Goal: Task Accomplishment & Management: Use online tool/utility

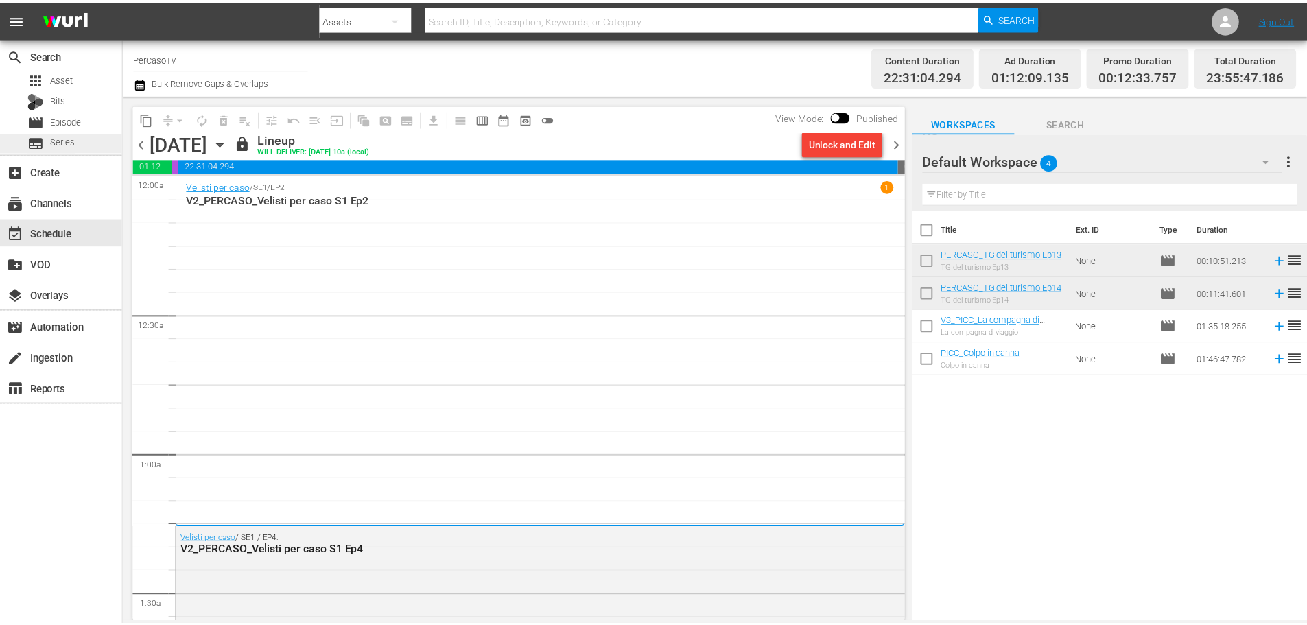
scroll to position [6365, 0]
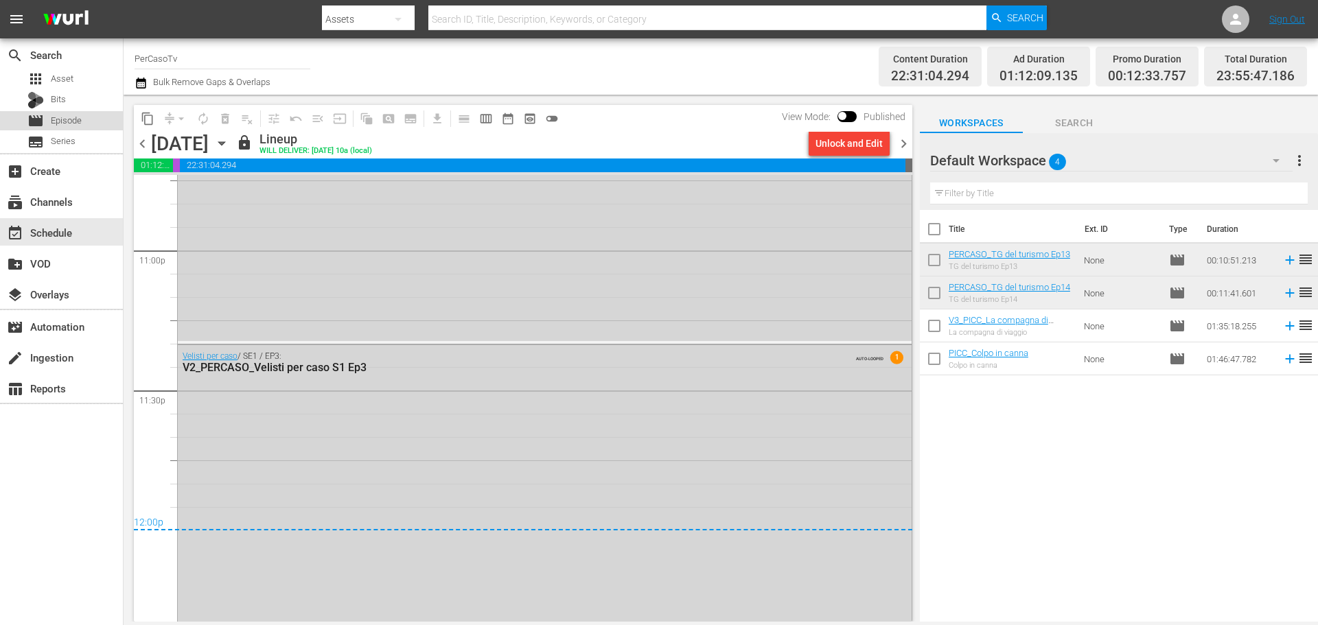
click at [65, 125] on span "Episode" at bounding box center [66, 121] width 31 height 14
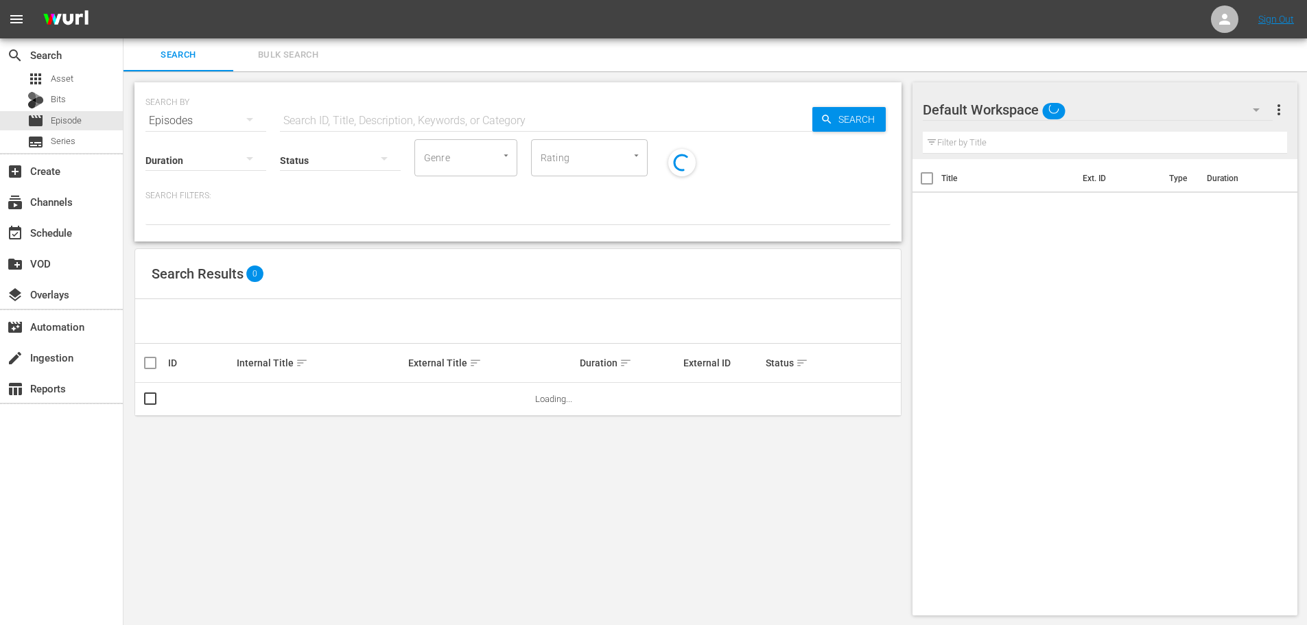
drag, startPoint x: 375, startPoint y: 117, endPoint x: 396, endPoint y: 134, distance: 26.4
click at [375, 117] on input "text" at bounding box center [546, 120] width 533 height 33
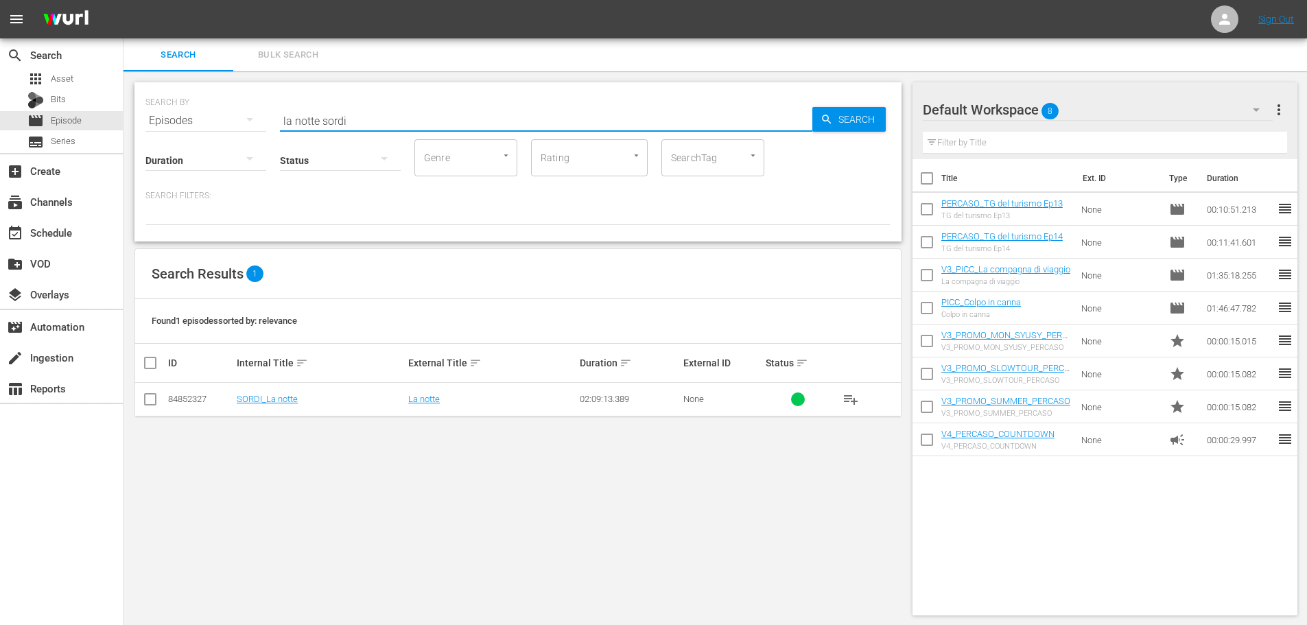
drag, startPoint x: 401, startPoint y: 118, endPoint x: 206, endPoint y: 113, distance: 195.0
click at [207, 113] on div "SEARCH BY Search By Episodes Search ID, Title, Description, Keywords, or Catego…" at bounding box center [518, 112] width 745 height 49
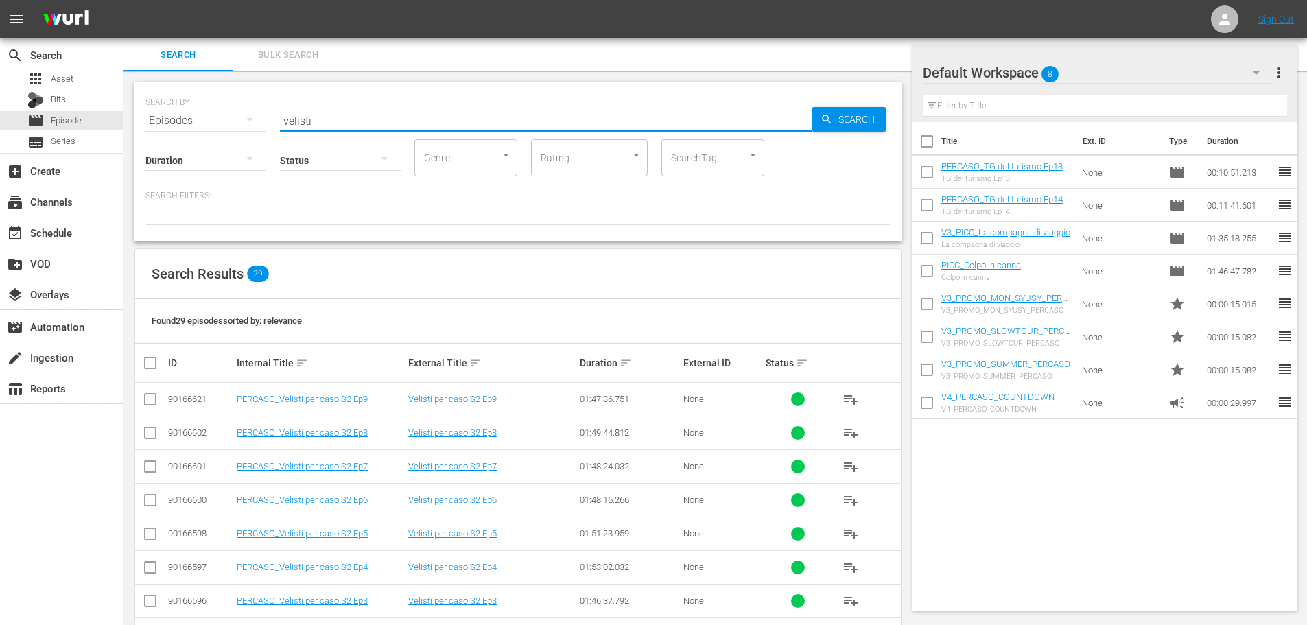
scroll to position [69, 0]
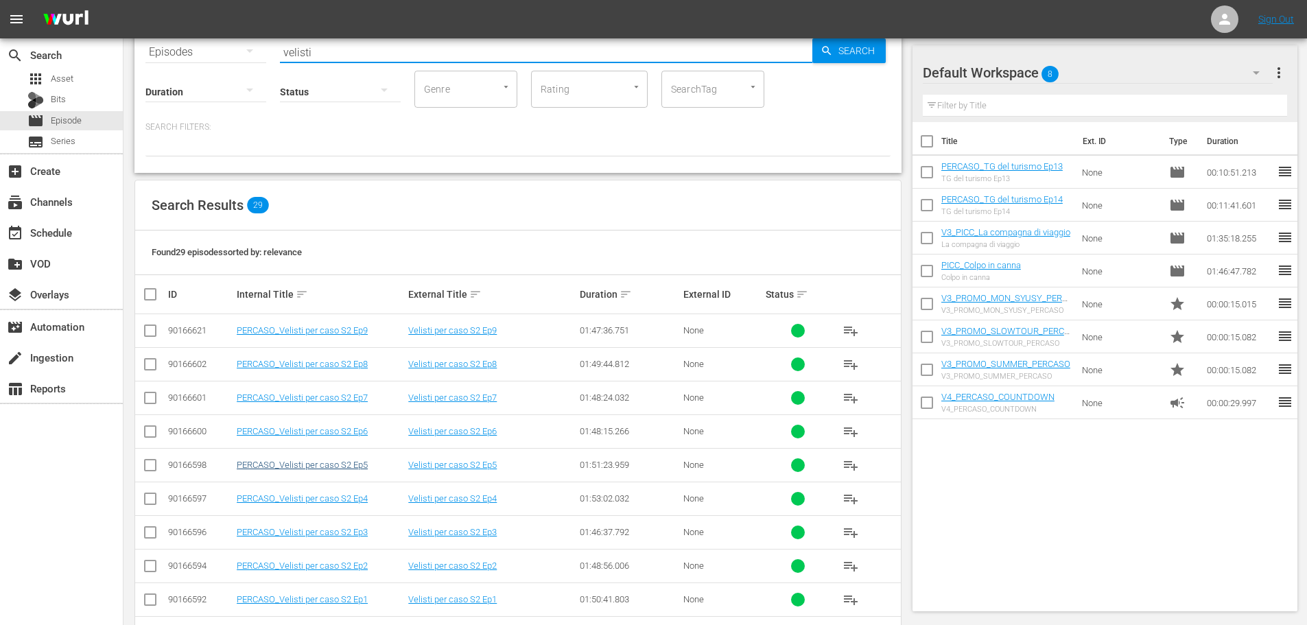
type input "velisti"
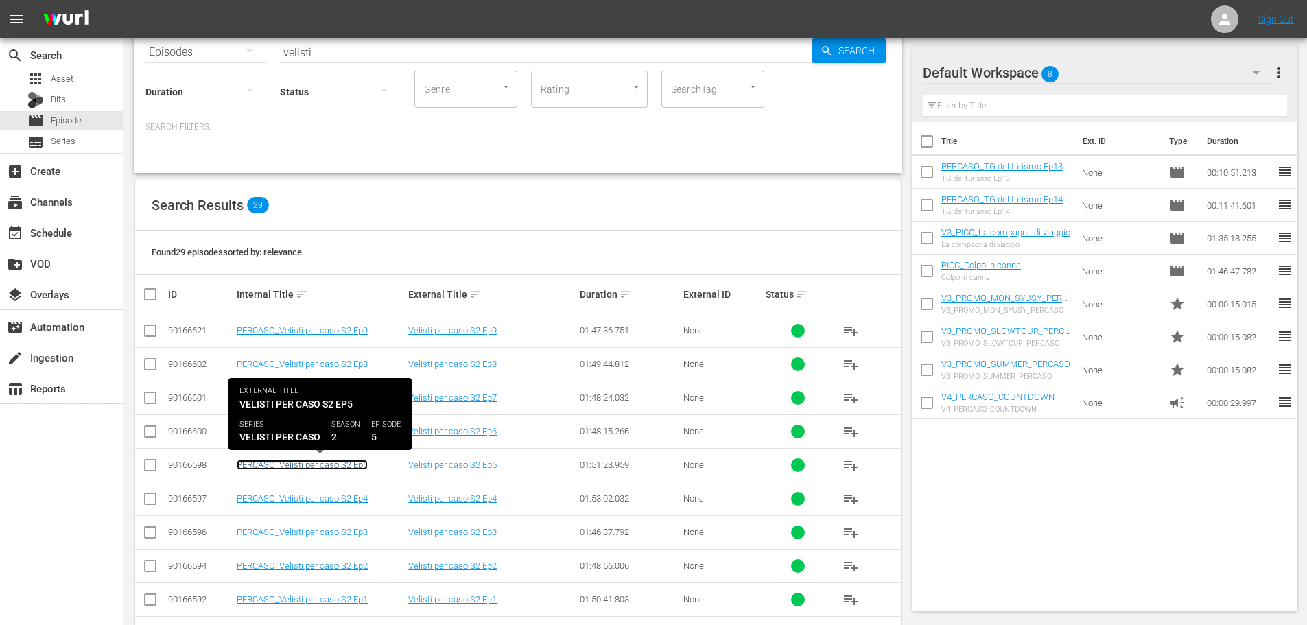
click at [334, 466] on link "PERCASO_Velisti per caso S2 Ep5" at bounding box center [302, 465] width 131 height 10
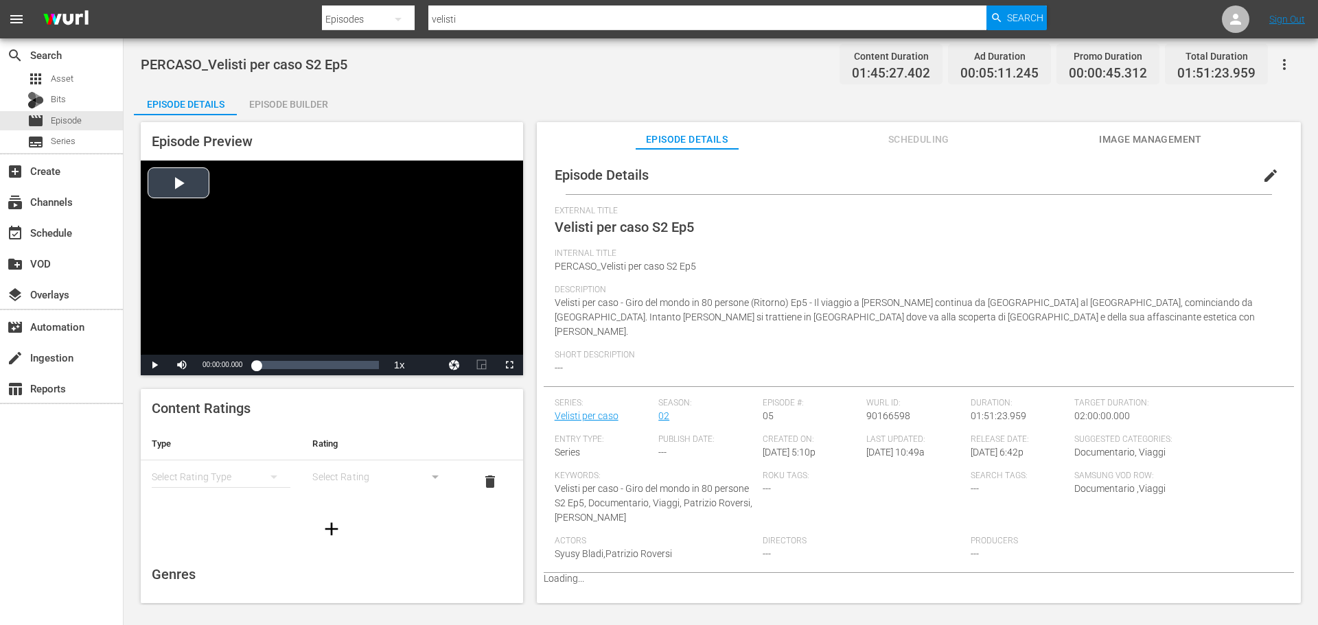
click at [327, 233] on div "Video Player" at bounding box center [332, 258] width 382 height 194
click at [285, 367] on div "Loaded : 100.00% 00:24:24.462 Velisti per caso S2 Ep5 (3/10) 00:00:03.202 Cue P…" at bounding box center [317, 365] width 122 height 14
click at [395, 269] on div "Video Player" at bounding box center [332, 258] width 382 height 194
click at [1254, 181] on button "edit" at bounding box center [1270, 175] width 33 height 33
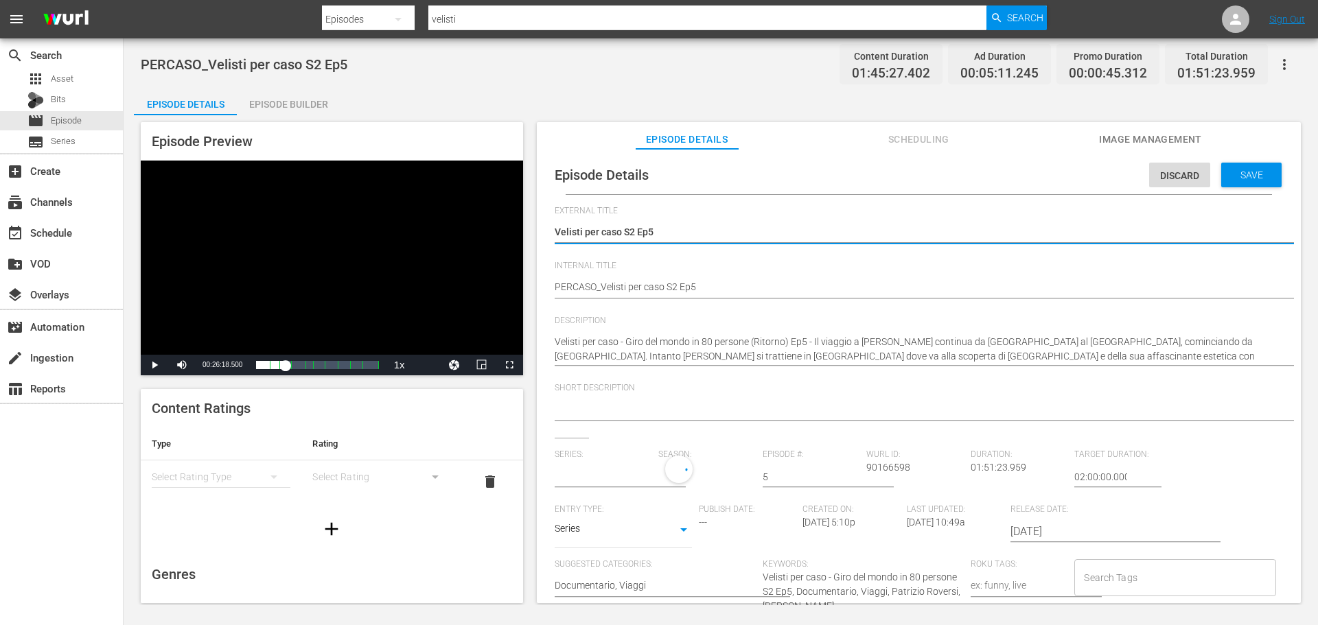
type input "Velisti per caso"
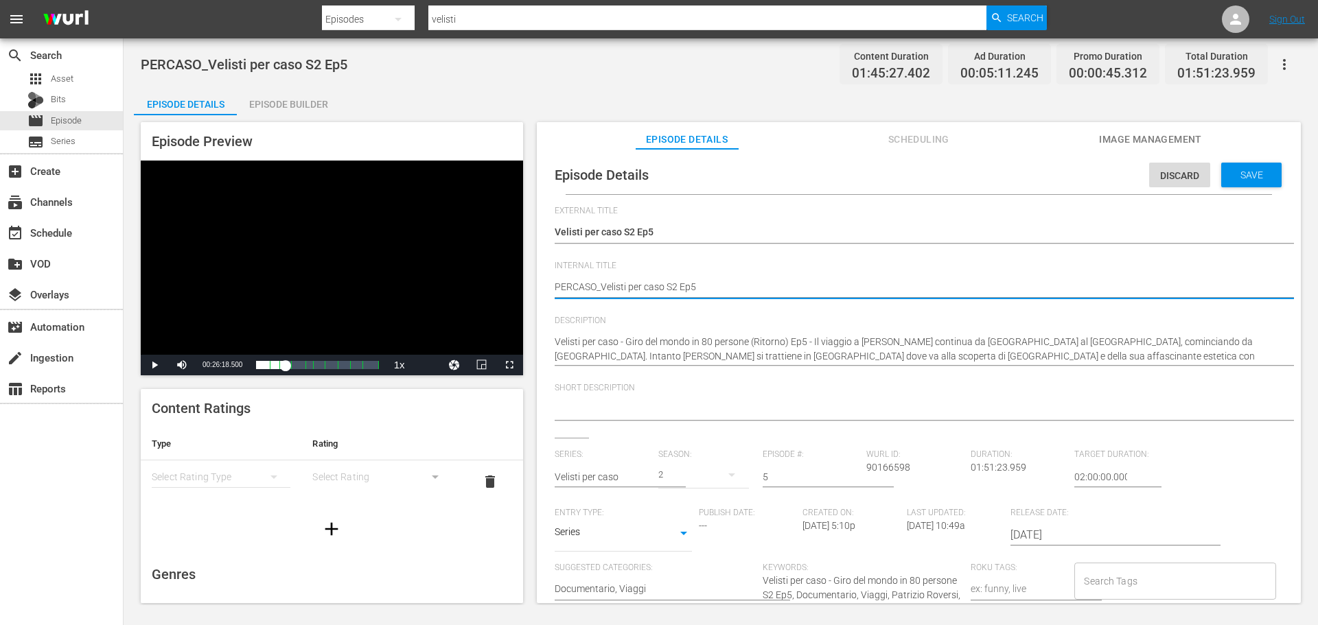
type textarea "NPERCASO_Velisti per caso S2 Ep5"
type textarea "NOPERCASO_Velisti per caso S2 Ep5"
type textarea "NONPERCASO_Velisti per caso S2 Ep5"
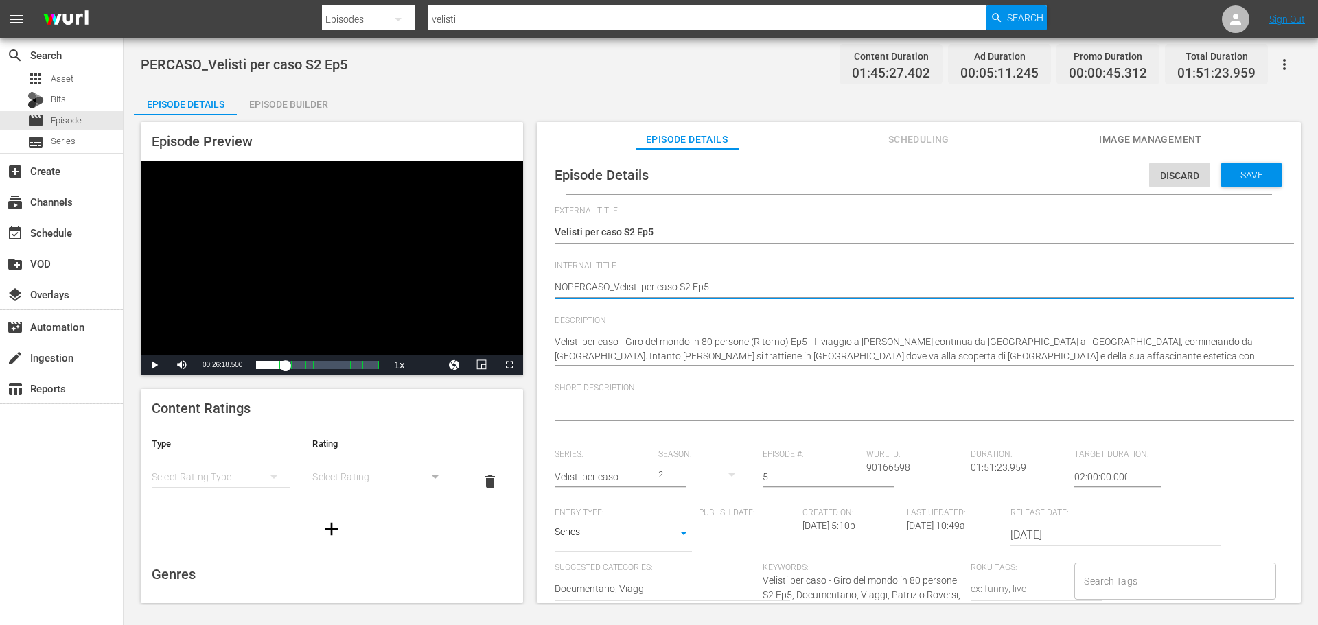
type textarea "NONPERCASO_Velisti per caso S2 Ep5"
type textarea "NON PERCASO_Velisti per caso S2 Ep5"
type textarea "NON UPERCASO_Velisti per caso S2 Ep5"
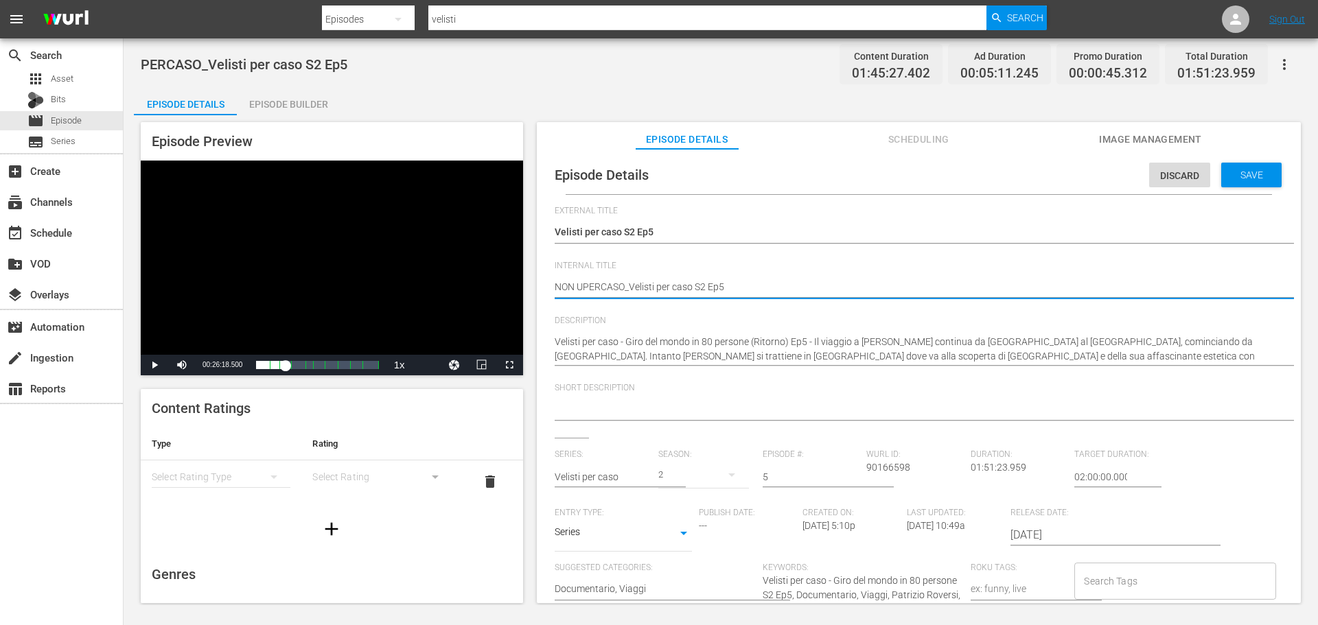
type textarea "NON USPERCASO_Velisti per caso S2 Ep5"
type textarea "NON USAPERCASO_Velisti per caso S2 Ep5"
type textarea "NON USARPERCASO_Velisti per caso S2 Ep5"
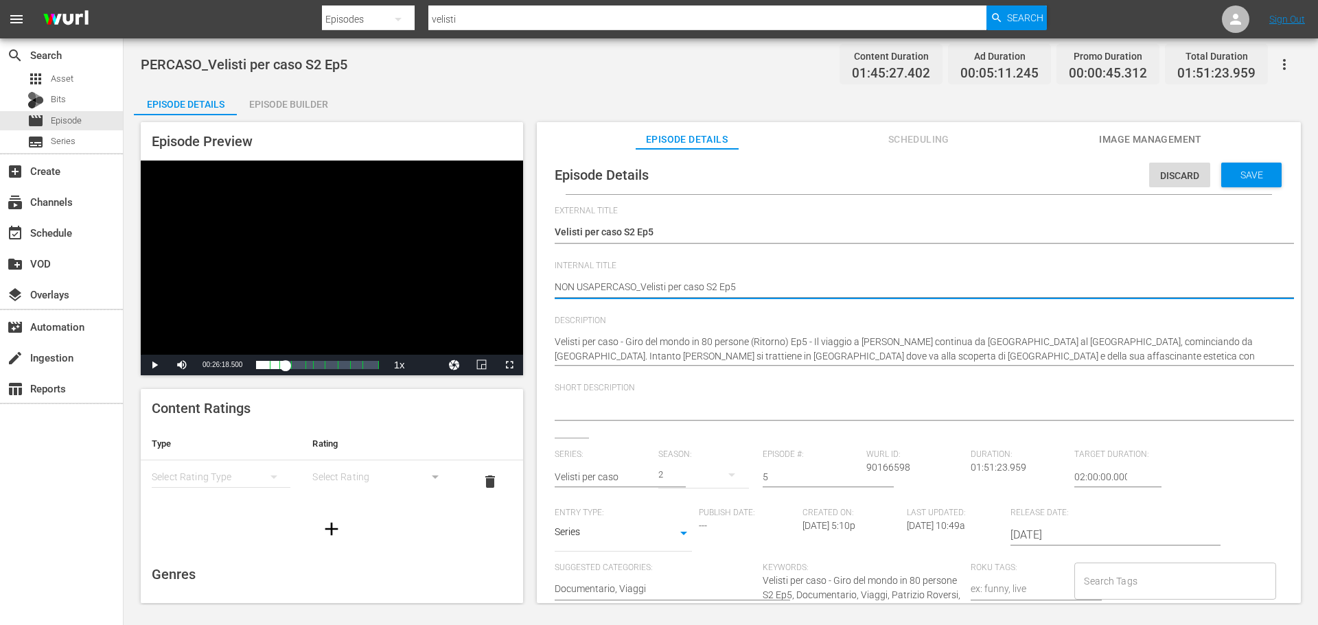
type textarea "NON USARPERCASO_Velisti per caso S2 Ep5"
type textarea "NON USAREPERCASO_Velisti per caso S2 Ep5"
type textarea "NON USARE PERCASO_Velisti per caso S2 Ep5"
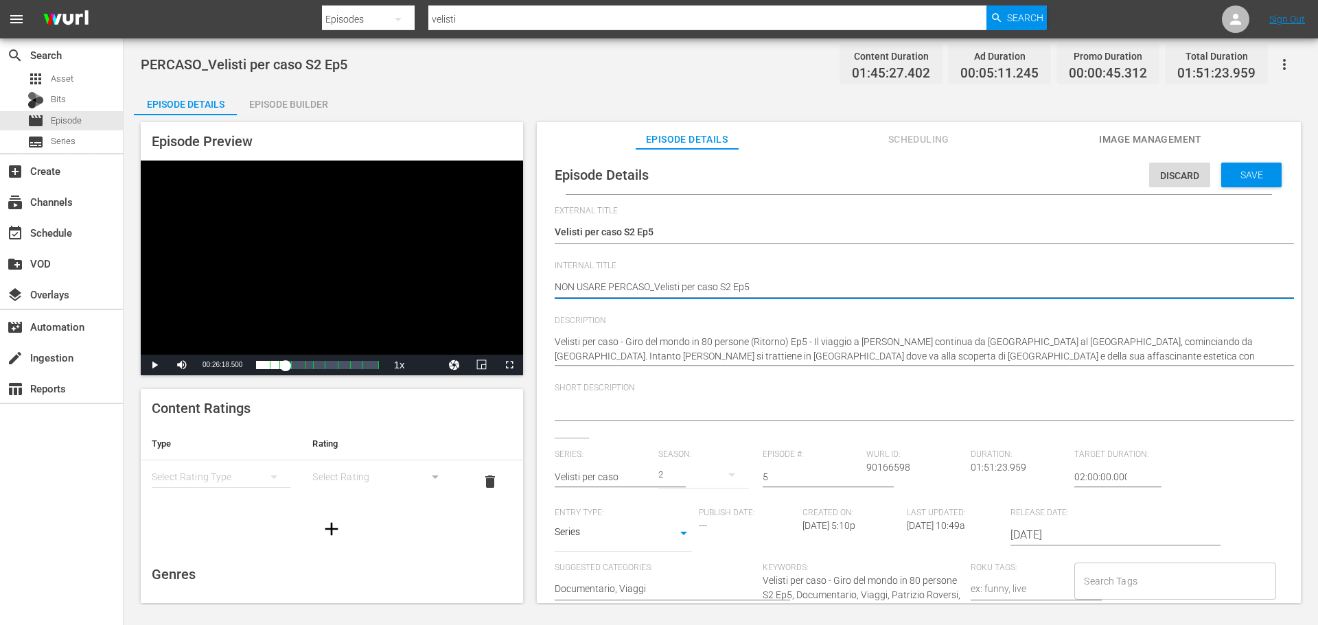
type textarea "NON USARE NPERCASO_Velisti per caso S2 Ep5"
type textarea "NON USARE NOPERCASO_Velisti per caso S2 Ep5"
type textarea "NON USARE NO PERCASO_Velisti per caso S2 Ep5"
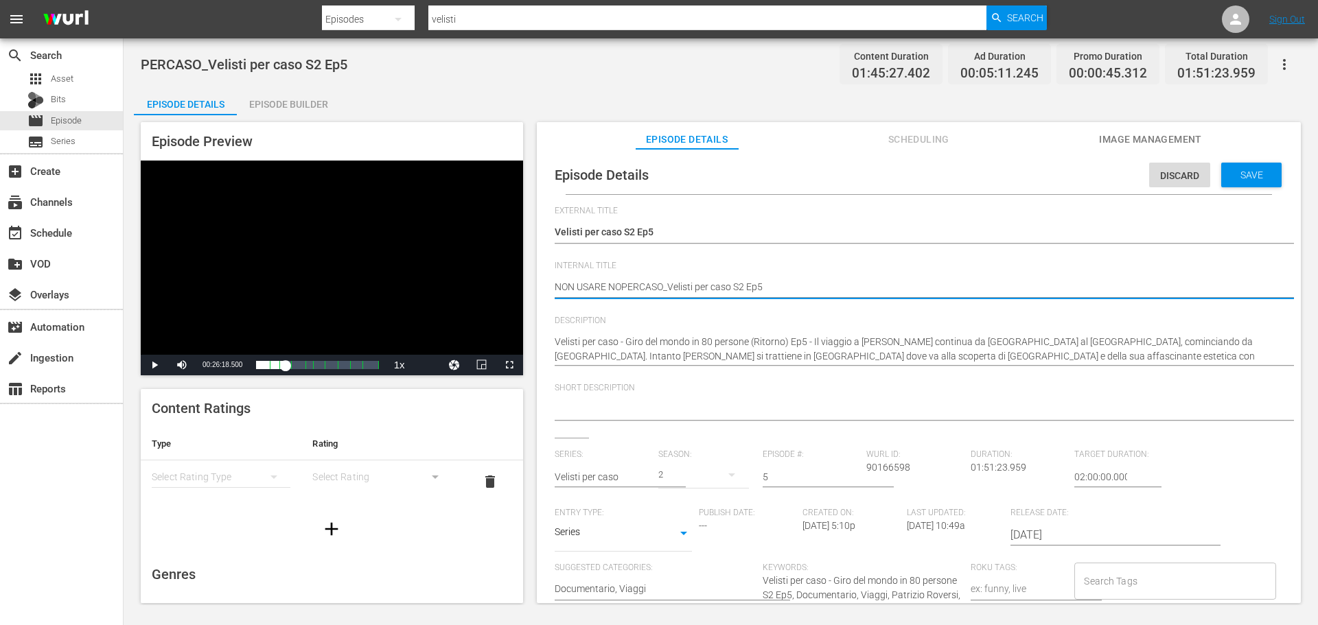
type textarea "NON USARE NO PERCASO_Velisti per caso S2 Ep5"
type textarea "NON USARE NO APERCASO_Velisti per caso S2 Ep5"
type textarea "NON USARE NO AUPERCASO_Velisti per caso S2 Ep5"
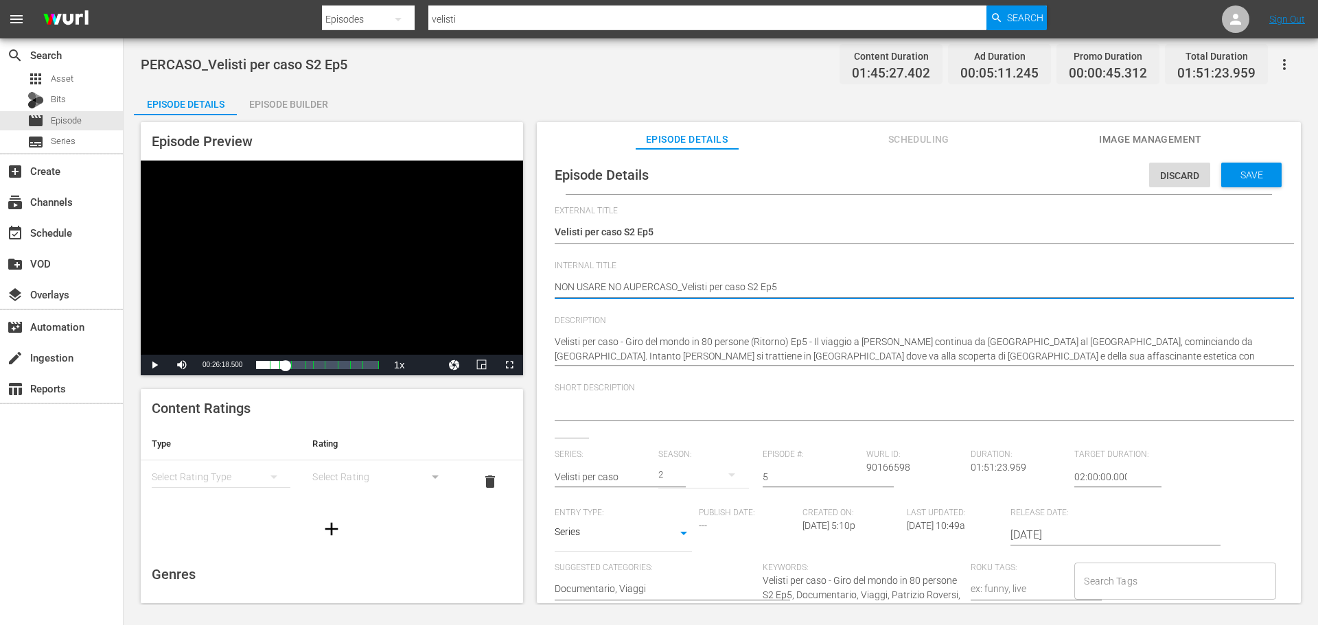
type textarea "NON USARE NO AUDPERCASO_Velisti per caso S2 Ep5"
type textarea "NON USARE NO AUDIPERCASO_Velisti per caso S2 Ep5"
type textarea "NON USARE NO AUDIOPERCASO_Velisti per caso S2 Ep5"
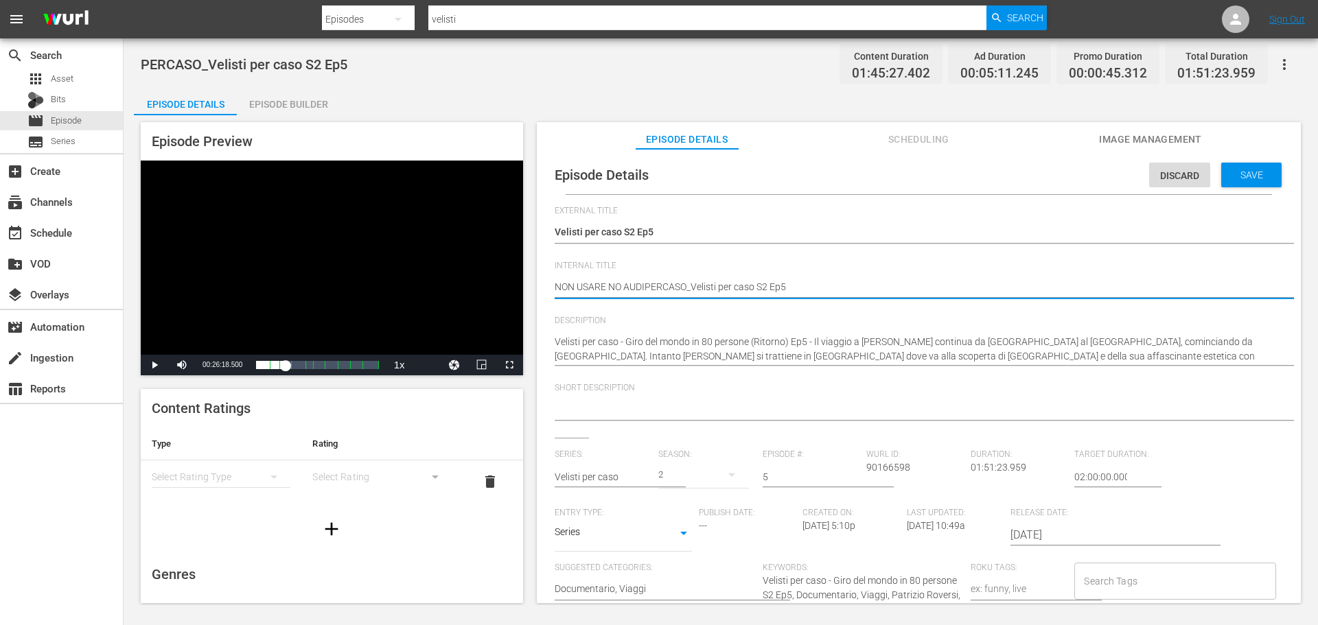
type textarea "NON USARE NO AUDIOPERCASO_Velisti per caso S2 Ep5"
type textarea "NON USARE NO AUDIO PERCASO_Velisti per caso S2 Ep5"
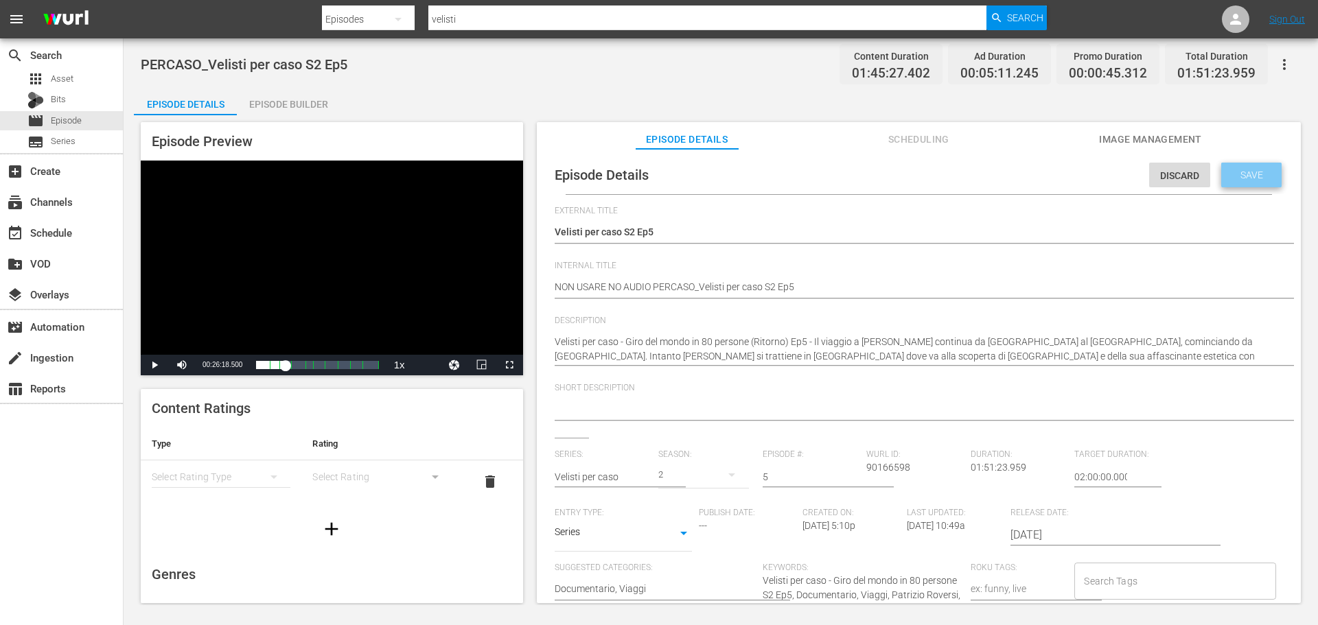
click at [1251, 176] on span "Save" at bounding box center [1251, 175] width 45 height 11
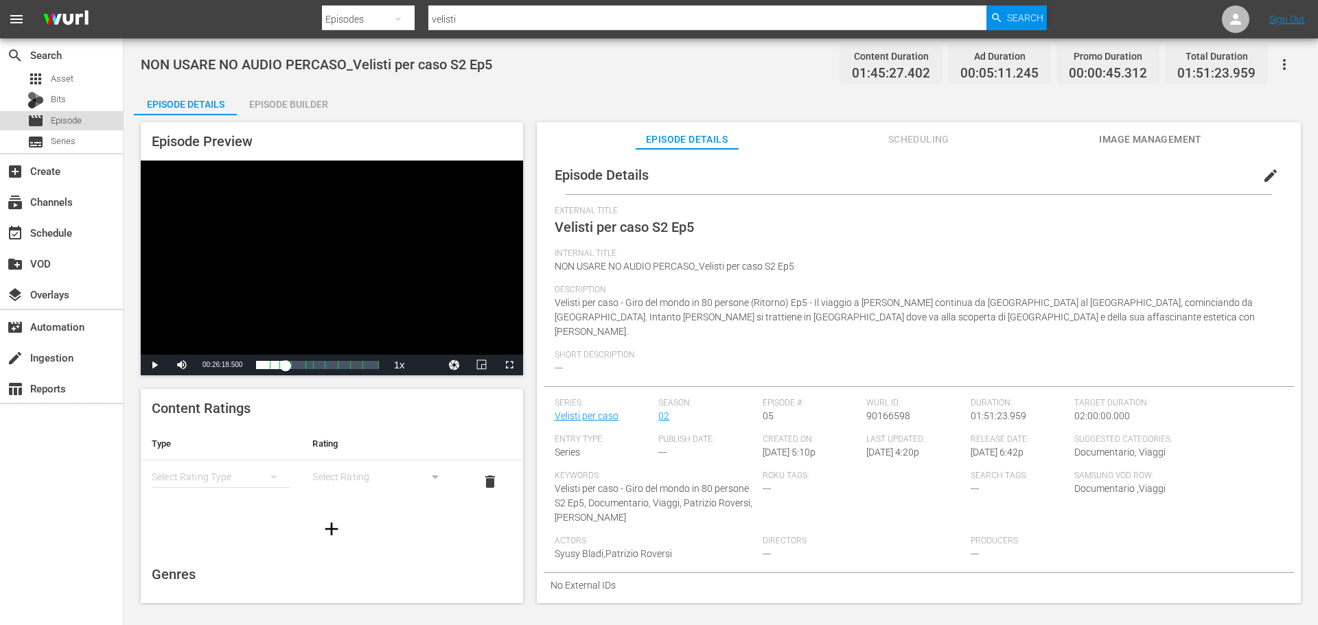
click at [104, 124] on div "movie Episode" at bounding box center [61, 120] width 123 height 19
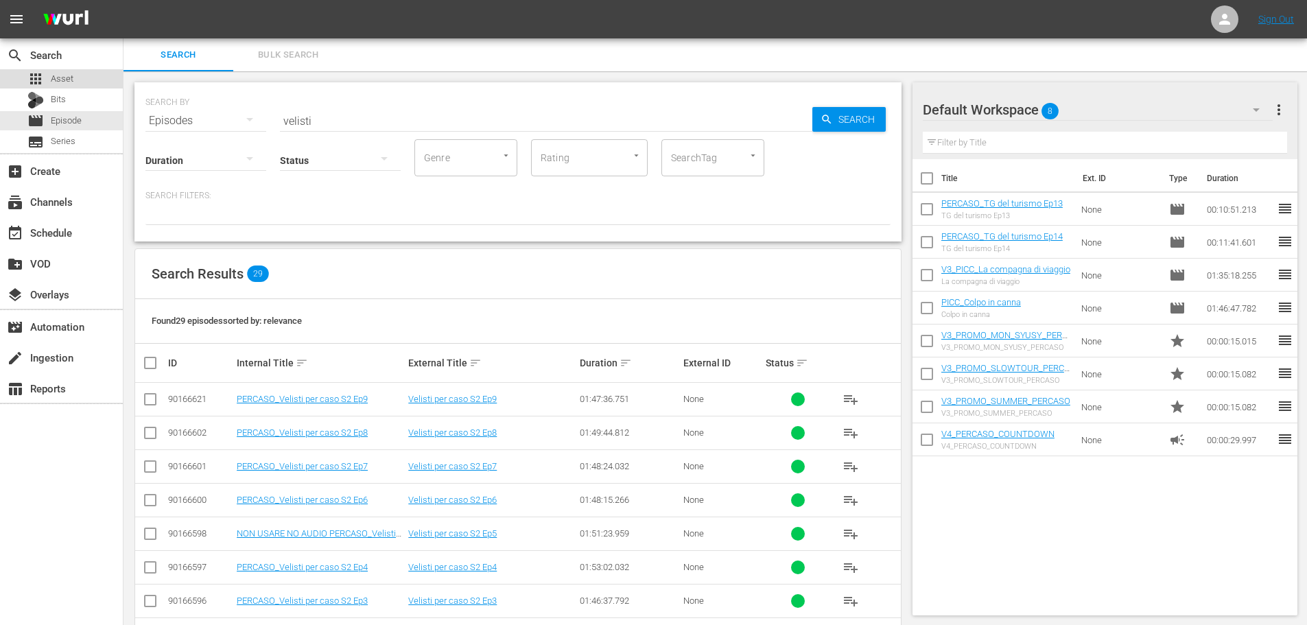
click at [90, 84] on div "apps Asset" at bounding box center [61, 78] width 123 height 19
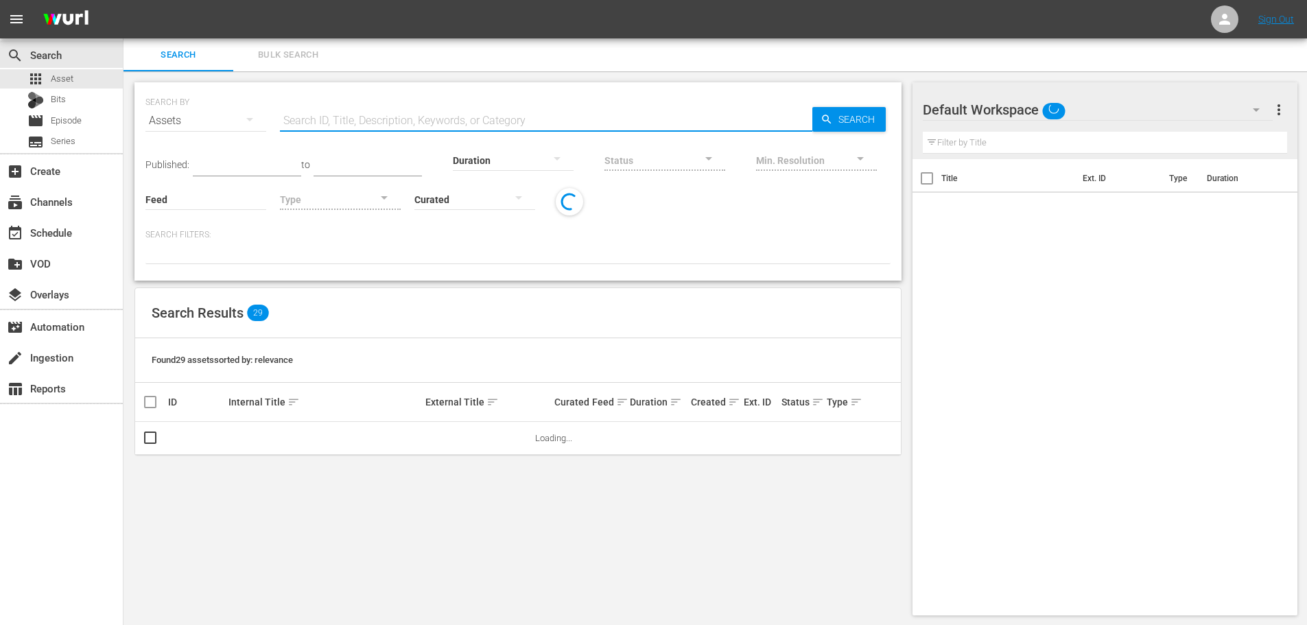
click at [363, 121] on input "text" at bounding box center [546, 120] width 533 height 33
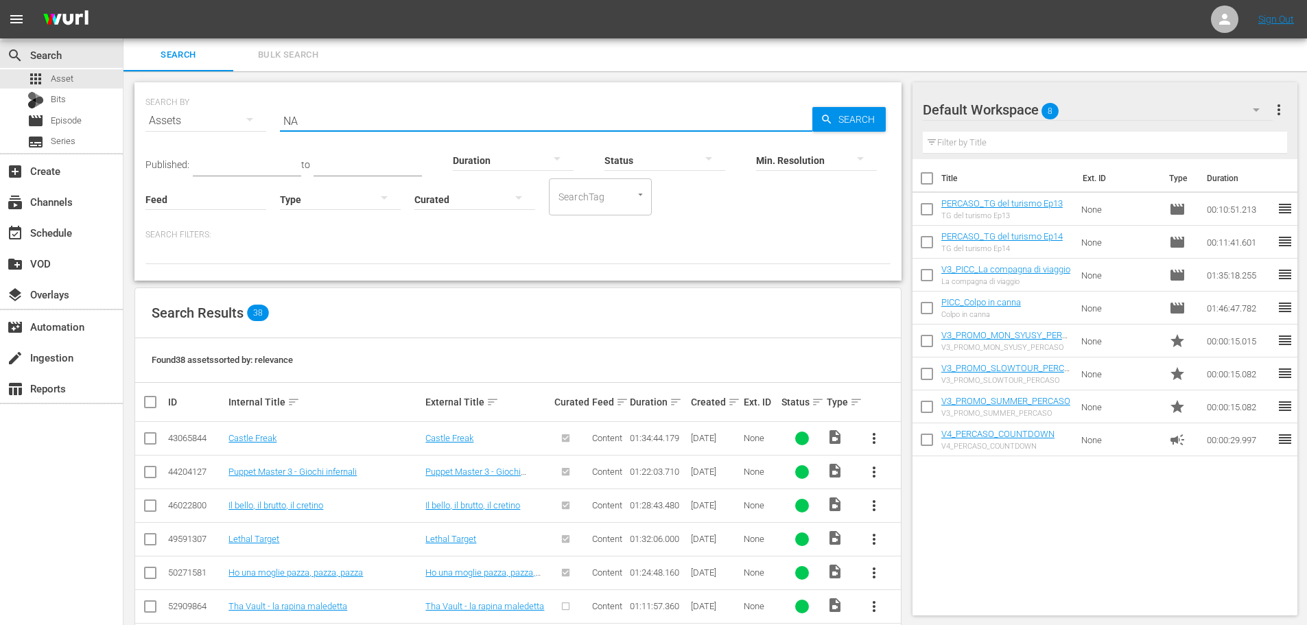
type input "N"
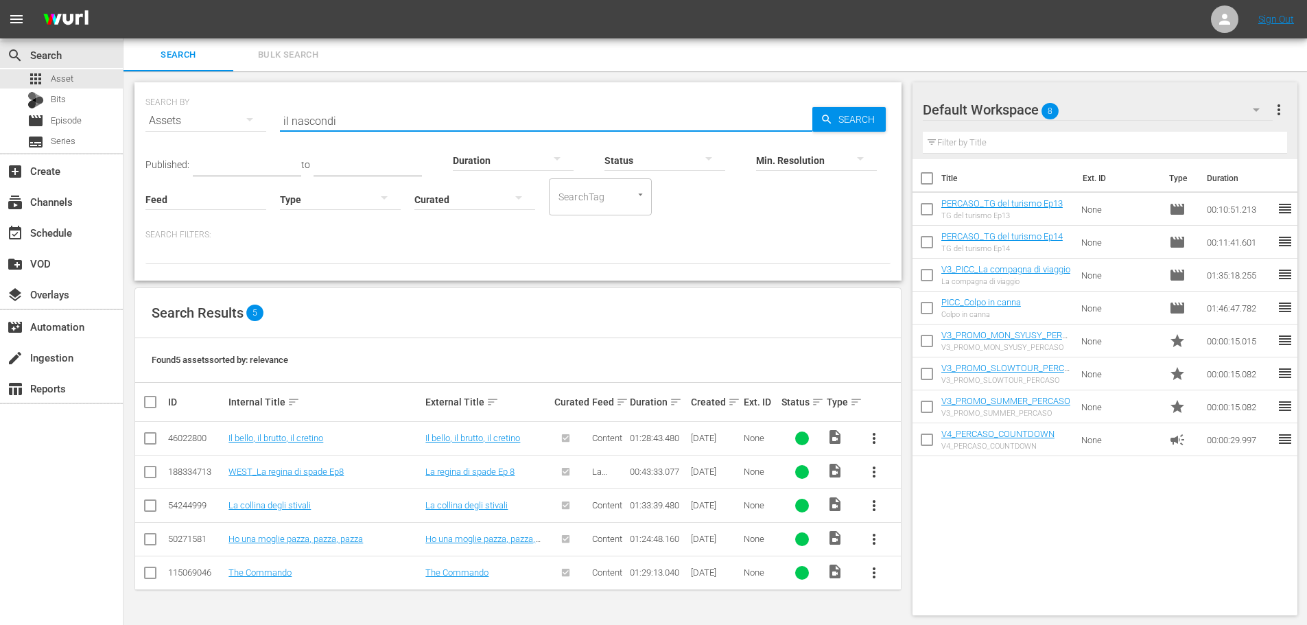
drag, startPoint x: 344, startPoint y: 117, endPoint x: 259, endPoint y: 127, distance: 85.0
click at [279, 127] on div "SEARCH BY Search By Assets Search ID, Title, Description, Keywords, or Category…" at bounding box center [518, 112] width 745 height 49
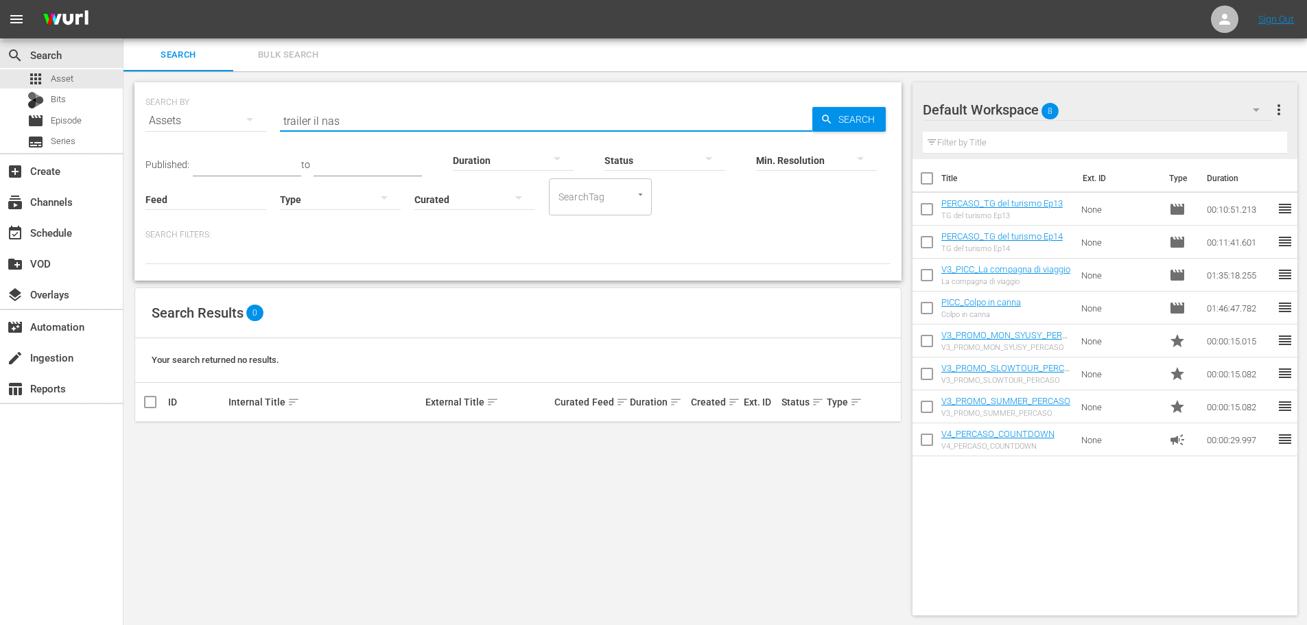
drag, startPoint x: 373, startPoint y: 109, endPoint x: 186, endPoint y: 136, distance: 189.3
click at [186, 136] on div "SEARCH BY Search By Assets Search ID, Title, Description, Keywords, or Category…" at bounding box center [518, 112] width 745 height 49
click at [301, 198] on div at bounding box center [340, 199] width 121 height 38
click at [321, 281] on div "Promo" at bounding box center [340, 286] width 121 height 22
click at [314, 115] on input "trailer il nas" at bounding box center [546, 120] width 533 height 33
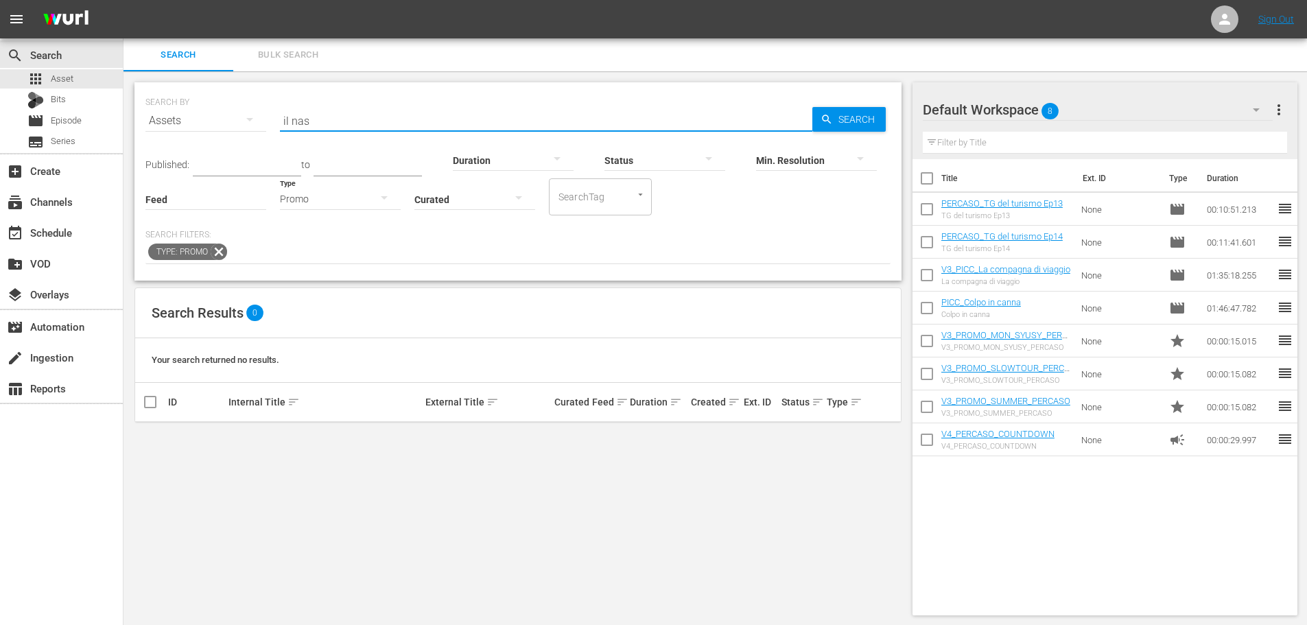
click at [318, 124] on input "il nas" at bounding box center [546, 120] width 533 height 33
drag, startPoint x: 292, startPoint y: 121, endPoint x: 251, endPoint y: 128, distance: 41.1
click at [251, 128] on div "SEARCH BY Search By Assets Search ID, Title, Description, Keywords, or Category…" at bounding box center [518, 112] width 745 height 49
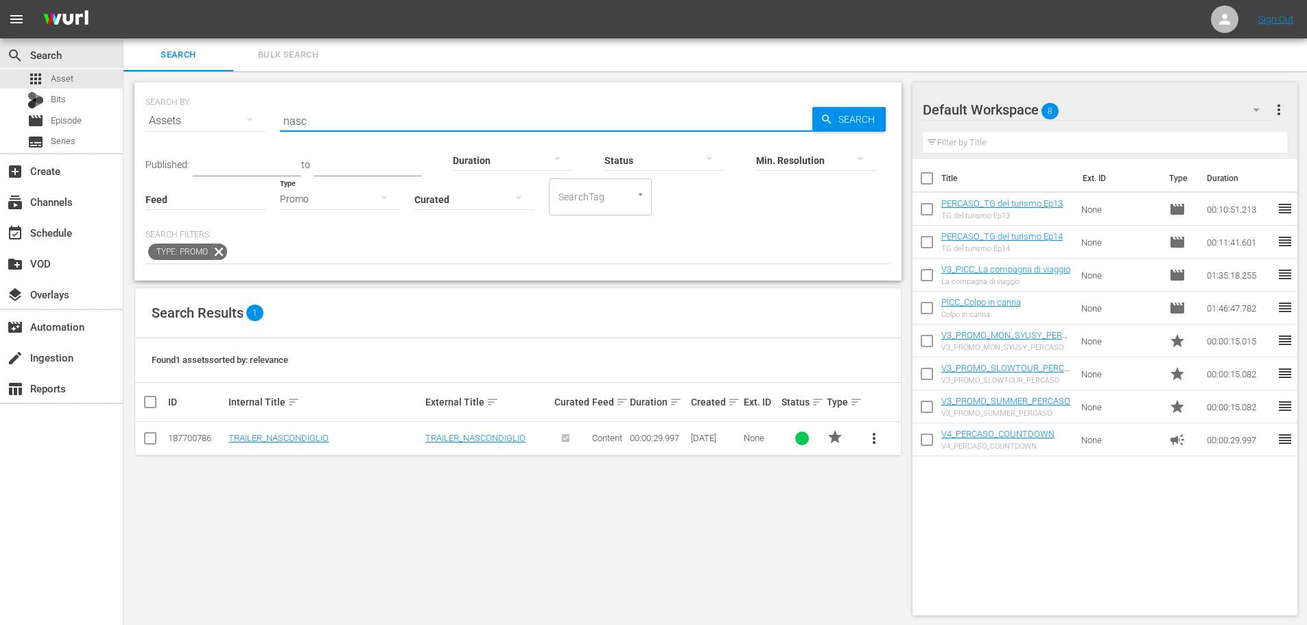
type input "nasc"
click at [876, 439] on span "more_vert" at bounding box center [874, 438] width 16 height 16
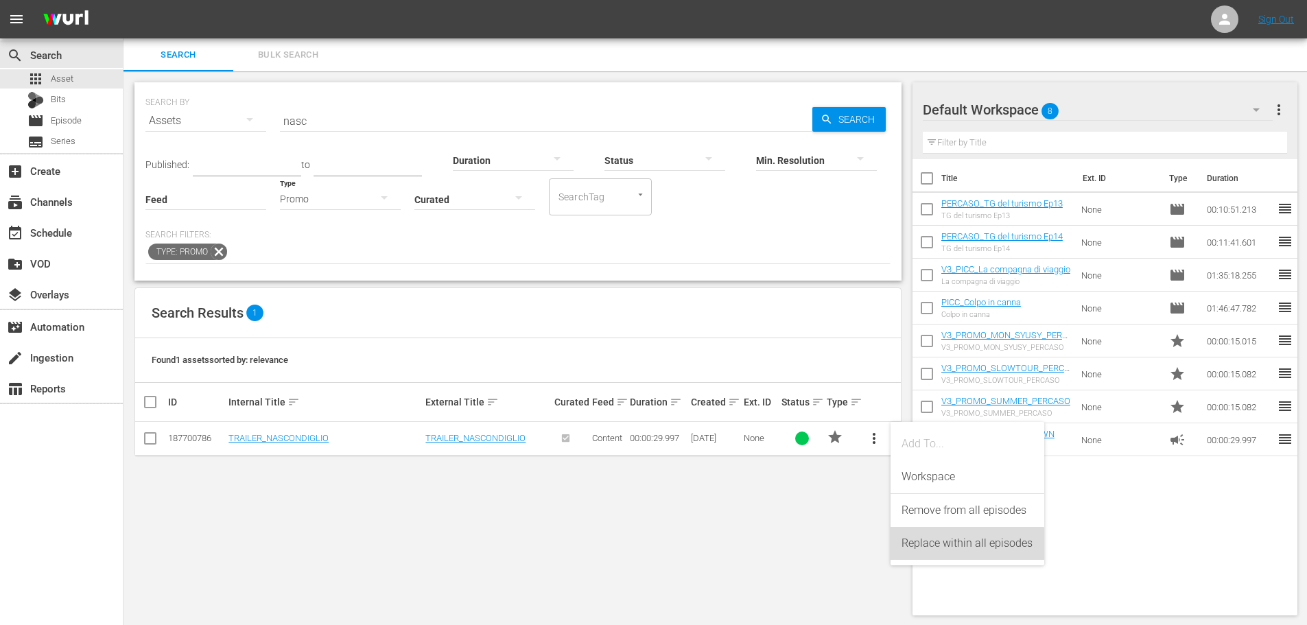
click at [947, 553] on div "Replace within all episodes" at bounding box center [968, 543] width 132 height 33
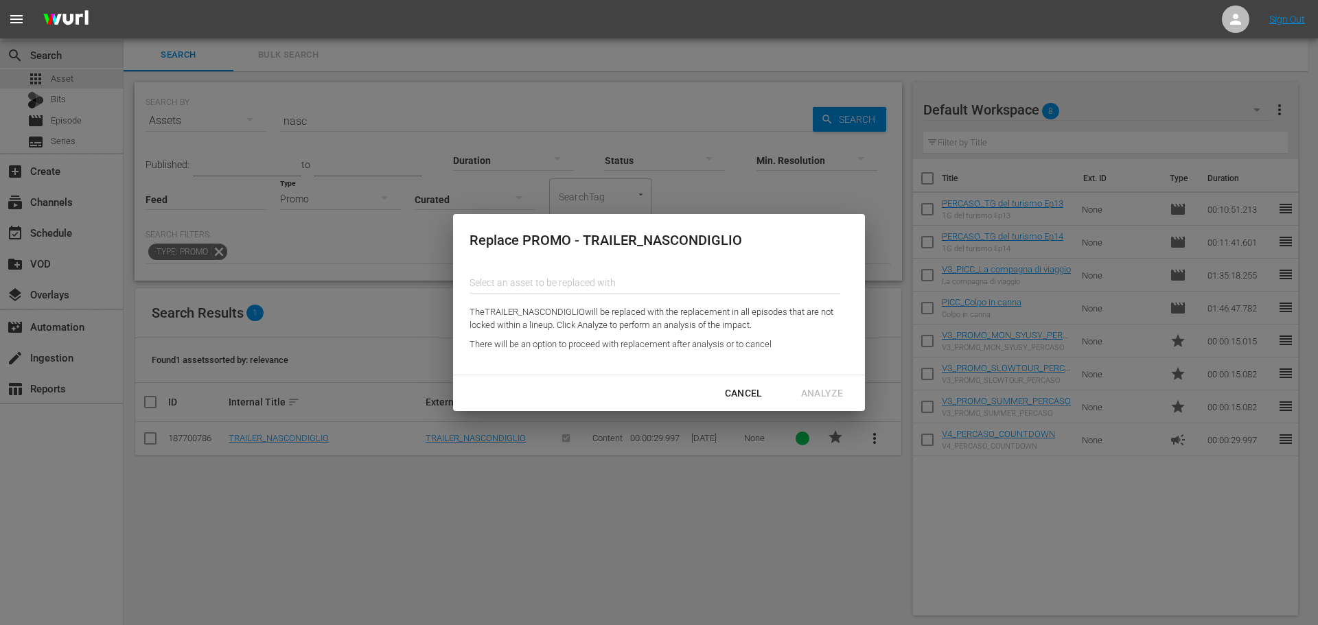
click at [588, 291] on input "text" at bounding box center [654, 282] width 371 height 33
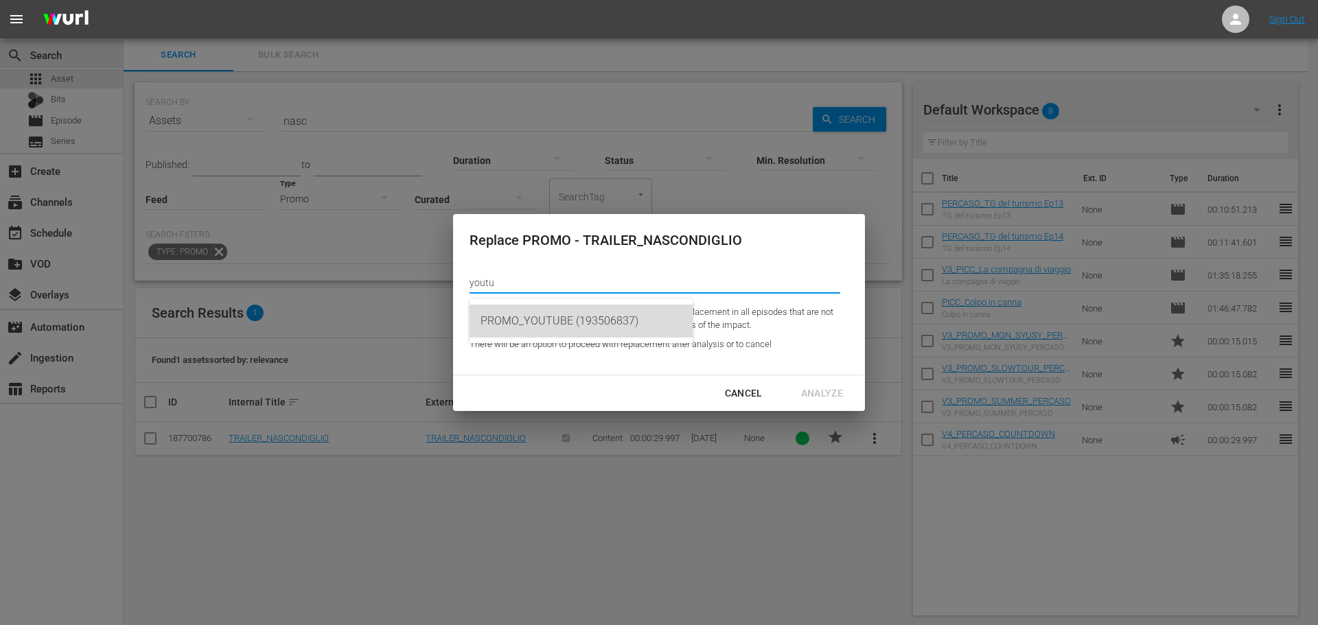
click at [601, 321] on div "PROMO_YOUTUBE (193506837)" at bounding box center [580, 321] width 201 height 33
type input "PROMO_YOUTUBE (193506837)"
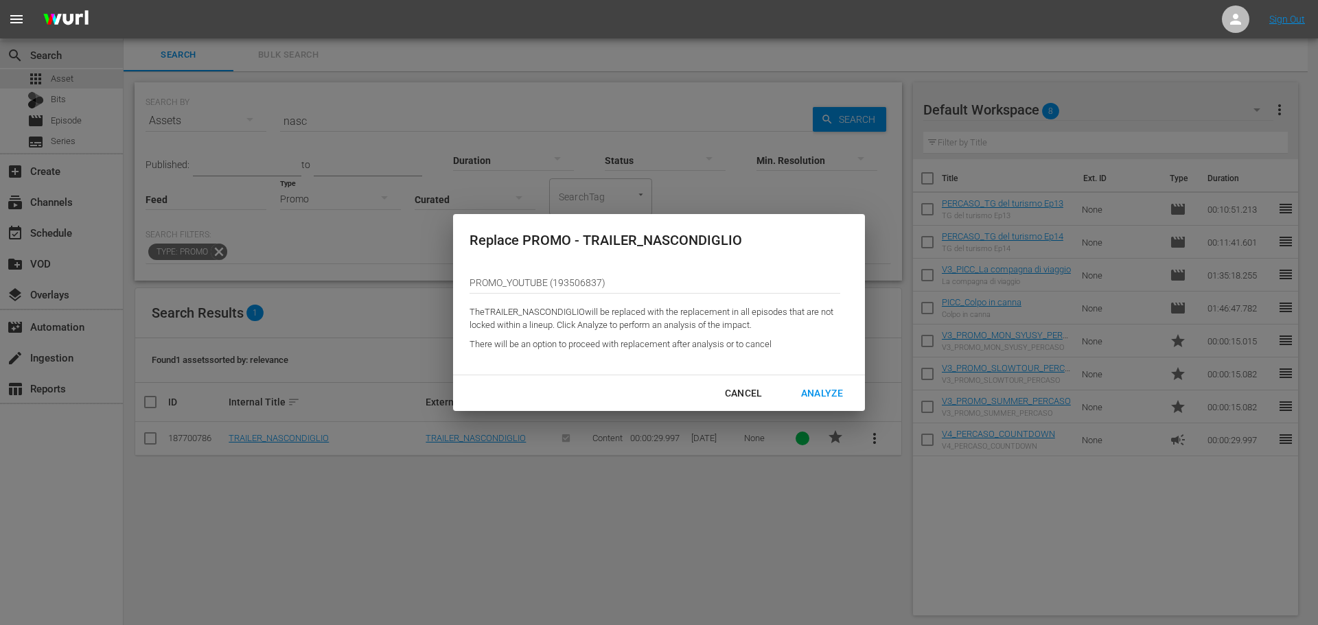
click at [818, 386] on div "Analyze" at bounding box center [822, 393] width 64 height 17
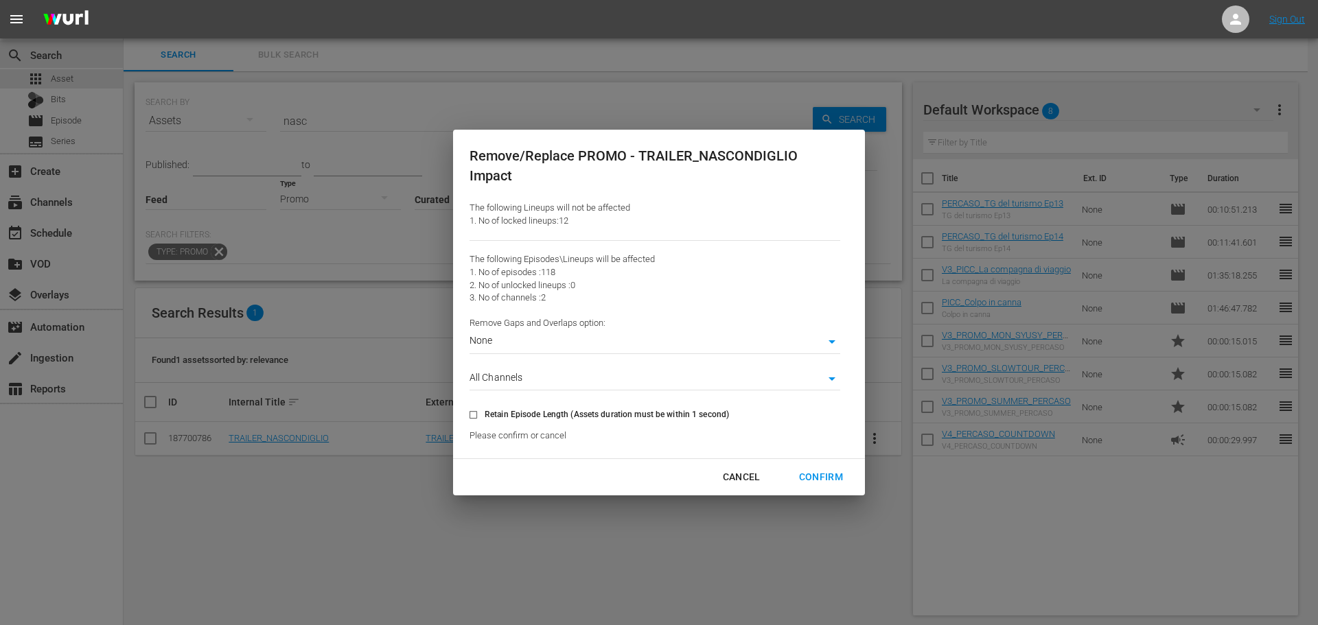
click at [517, 382] on body "menu Sign Out search Search apps Asset Bits movie Episode subtitles Series add_…" at bounding box center [659, 312] width 1318 height 625
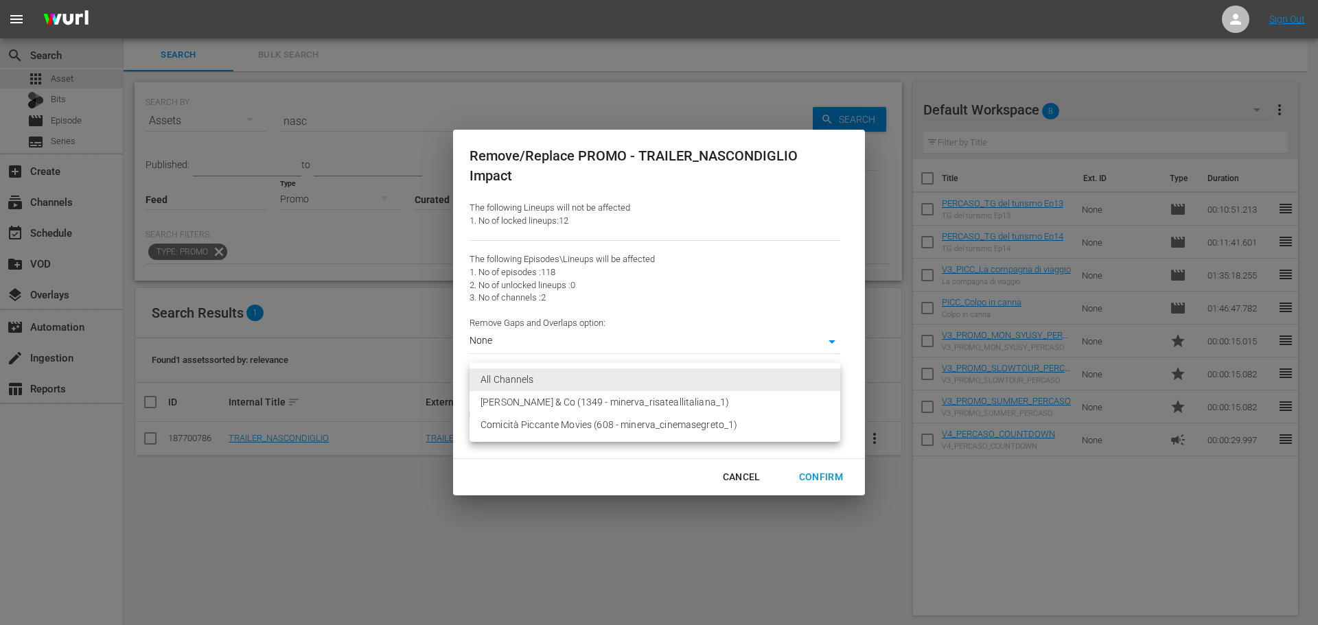
click at [586, 330] on div at bounding box center [659, 312] width 1318 height 625
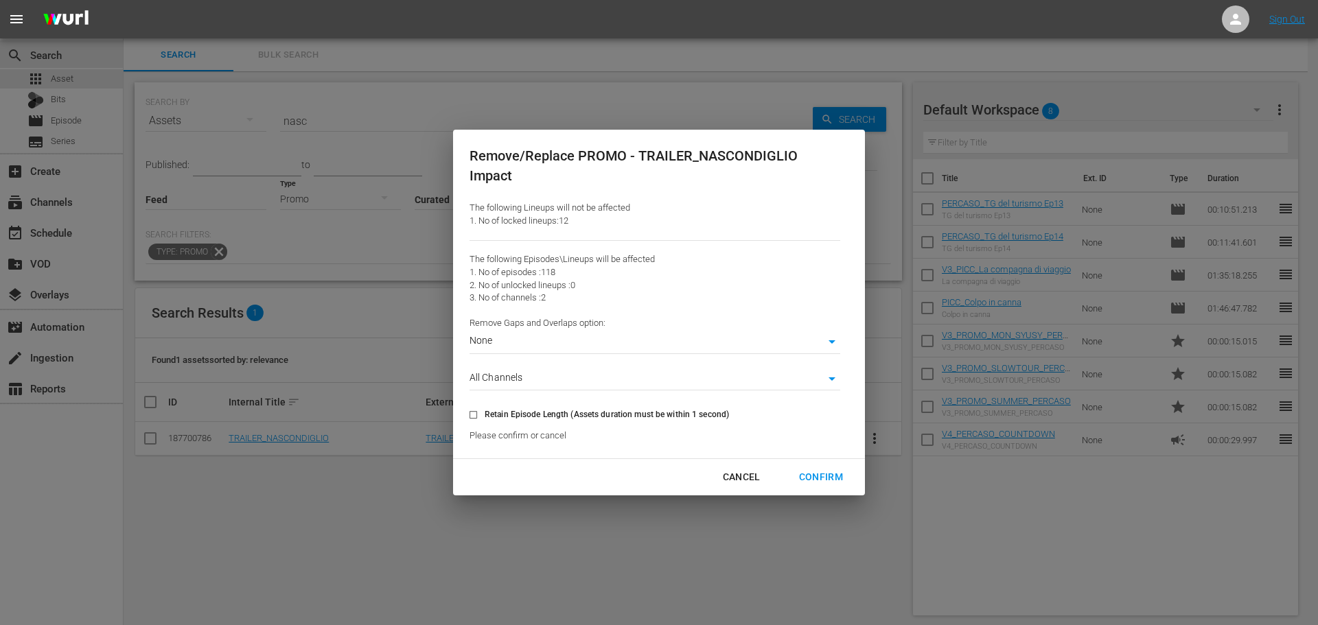
click at [581, 340] on body "menu Sign Out search Search apps Asset Bits movie Episode subtitles Series add_…" at bounding box center [659, 312] width 1318 height 625
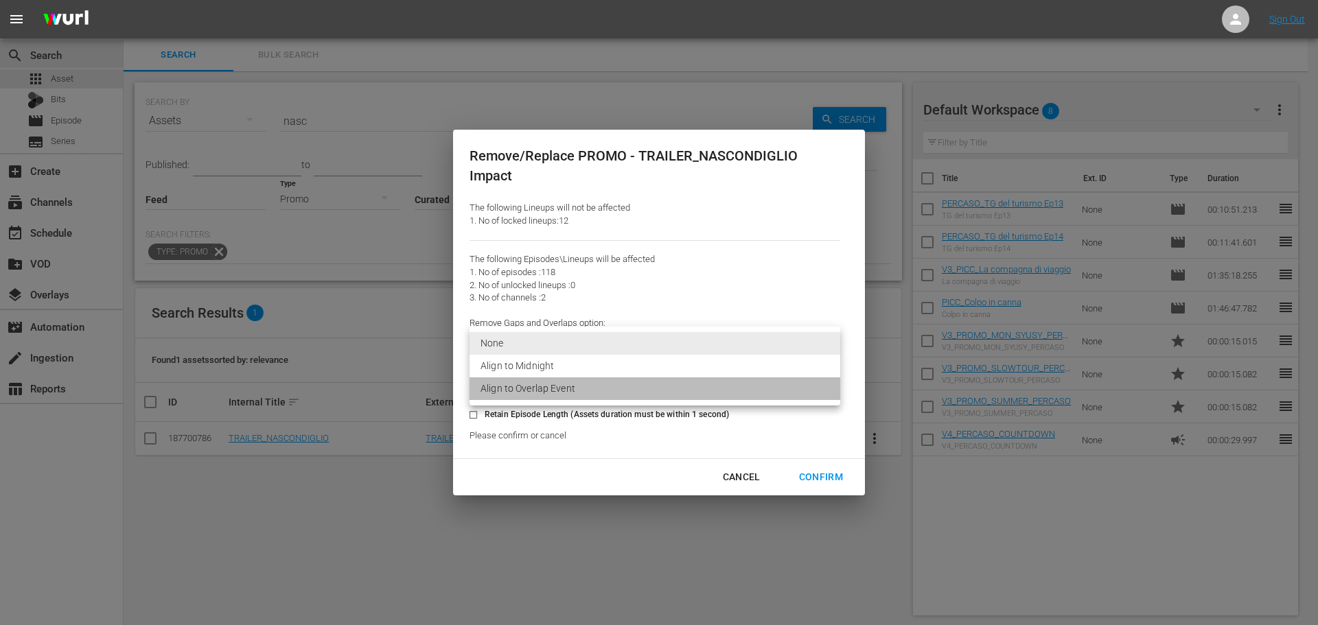
click at [591, 386] on li "Align to Overlap Event" at bounding box center [654, 388] width 371 height 23
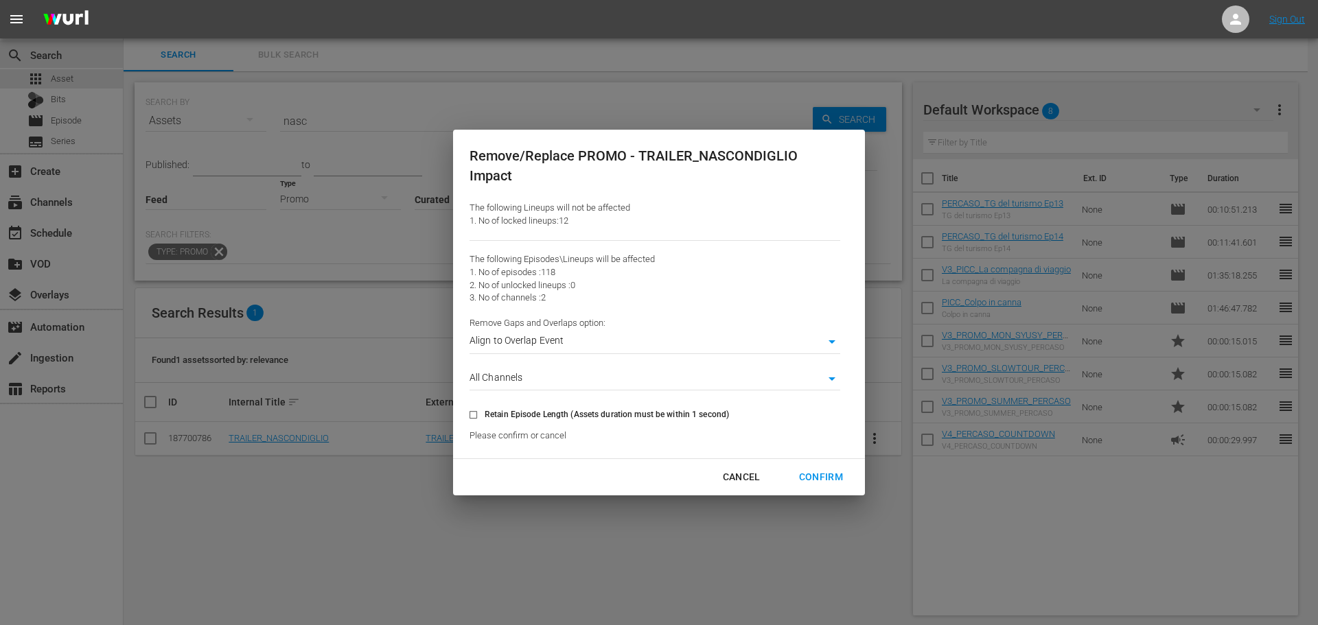
click at [820, 477] on div "Confirm" at bounding box center [821, 477] width 66 height 17
type input "0"
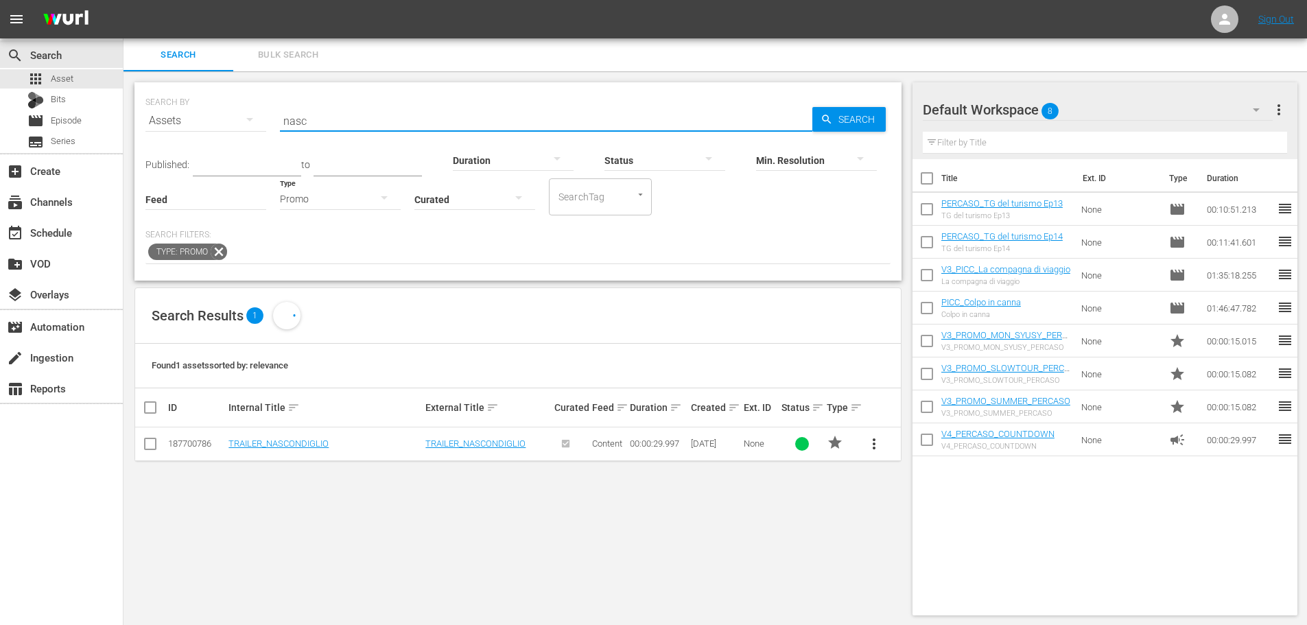
drag, startPoint x: 351, startPoint y: 121, endPoint x: 250, endPoint y: 126, distance: 101.7
click at [250, 126] on div "SEARCH BY Search By Assets Search ID, Title, Description, Keywords, or Category…" at bounding box center [518, 112] width 745 height 49
type input "boudi"
click at [58, 125] on span "Episode" at bounding box center [66, 121] width 31 height 14
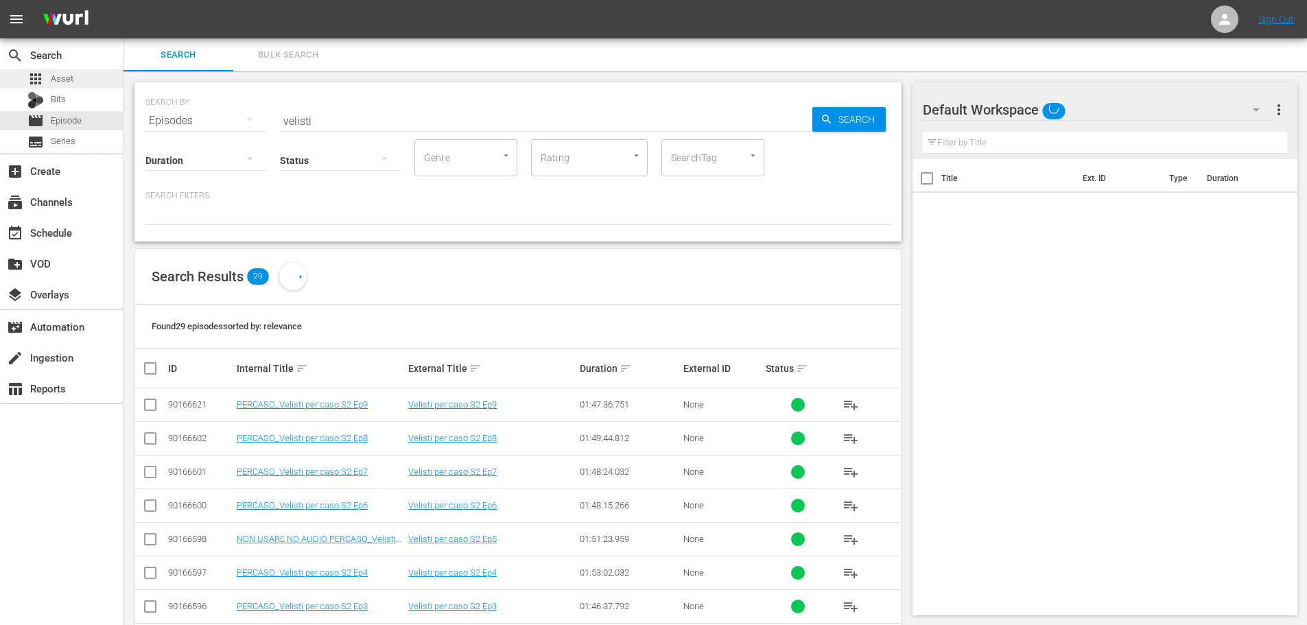
click at [85, 87] on div "apps Asset" at bounding box center [61, 78] width 123 height 19
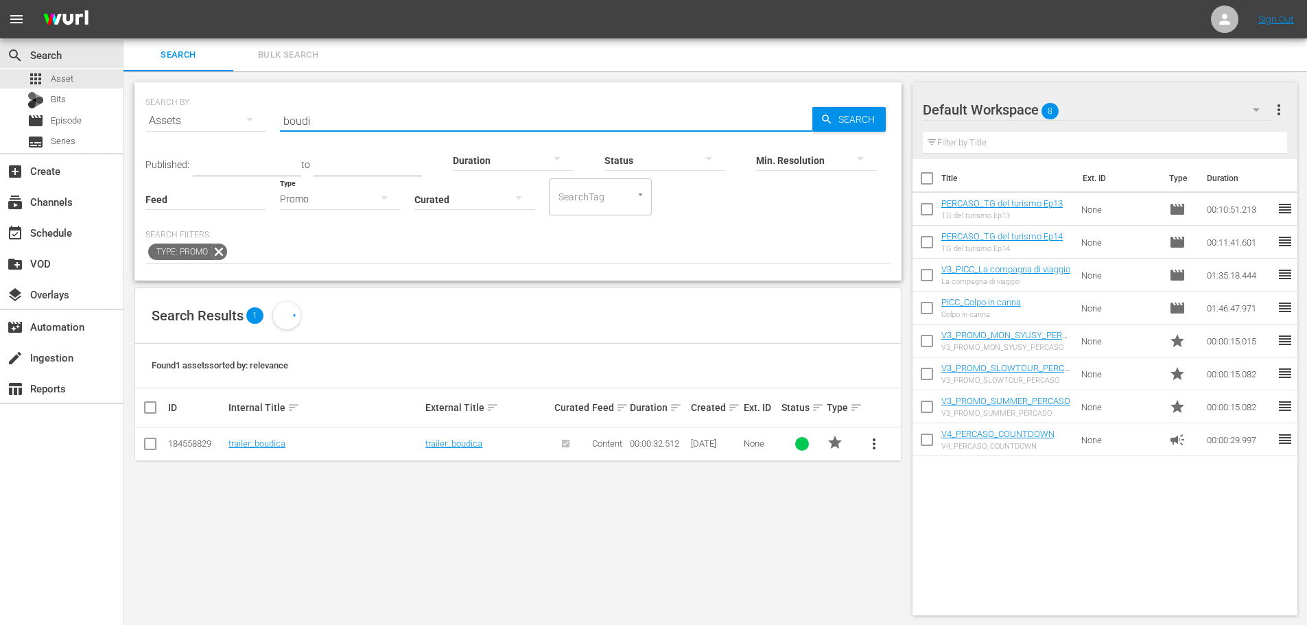
drag, startPoint x: 332, startPoint y: 122, endPoint x: 242, endPoint y: 141, distance: 91.8
click at [242, 137] on div "SEARCH BY Search By Assets Search ID, Title, Description, Keywords, or Category…" at bounding box center [518, 112] width 745 height 49
type input "yout"
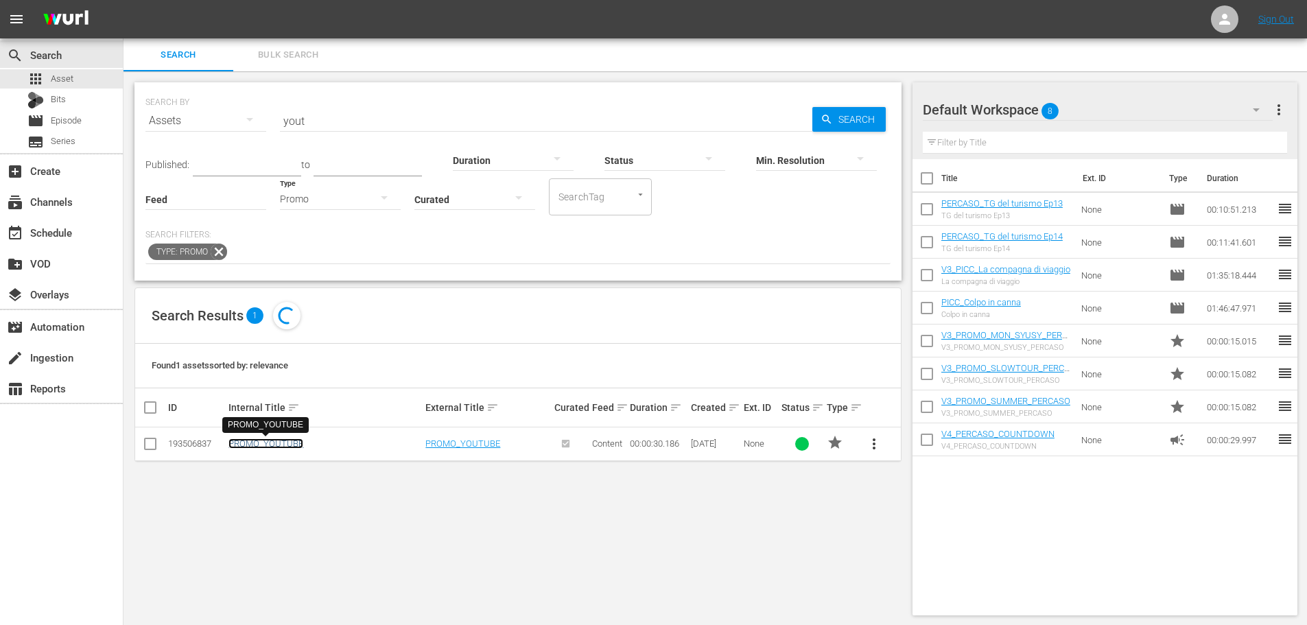
click at [275, 444] on link "PROMO_YOUTUBE" at bounding box center [266, 444] width 75 height 10
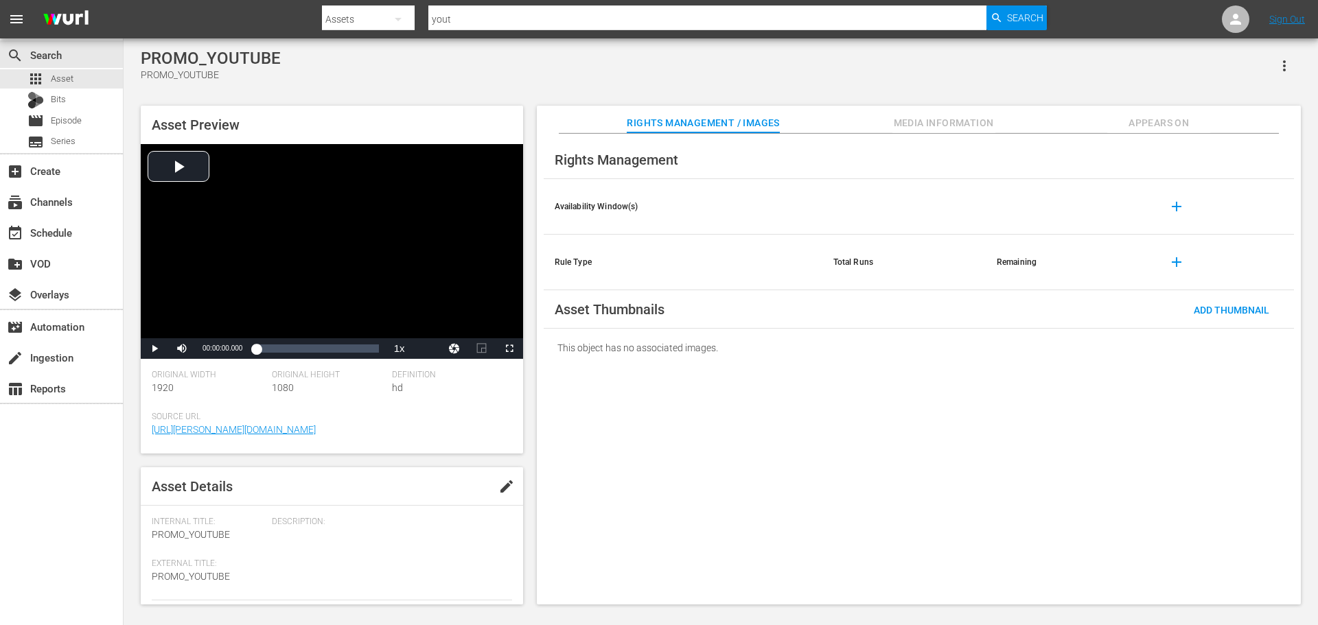
click at [1158, 125] on span "Appears On" at bounding box center [1158, 123] width 103 height 17
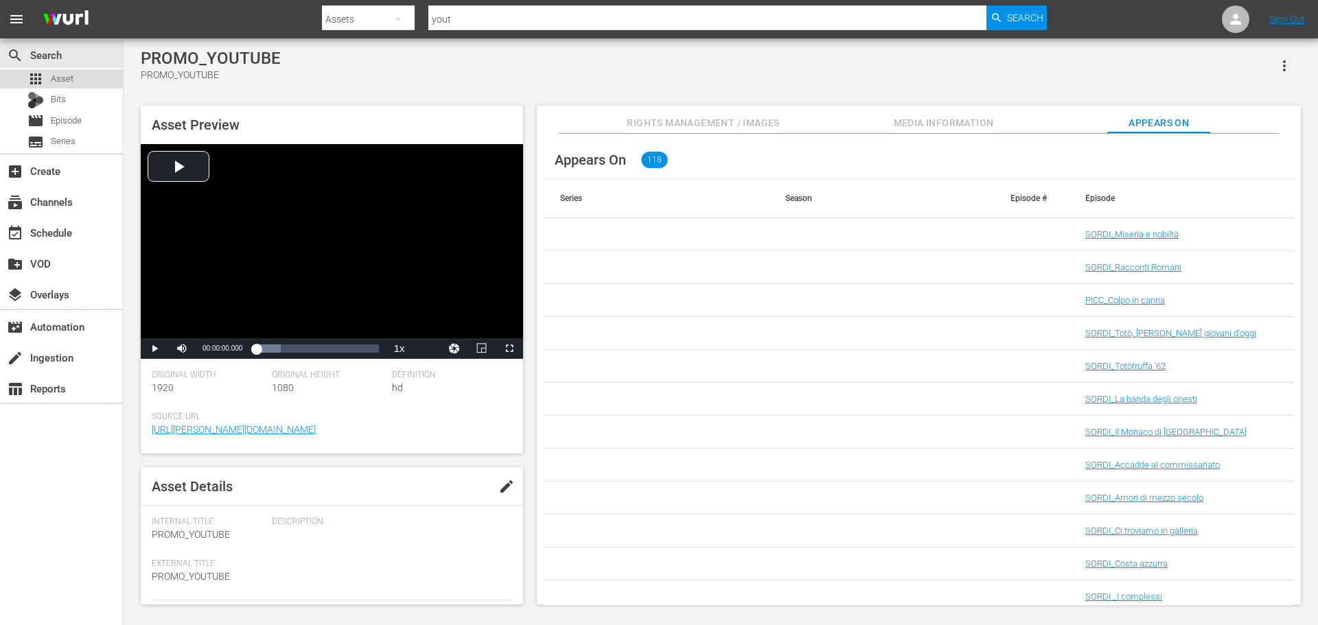
click at [53, 75] on span "Asset" at bounding box center [62, 79] width 23 height 14
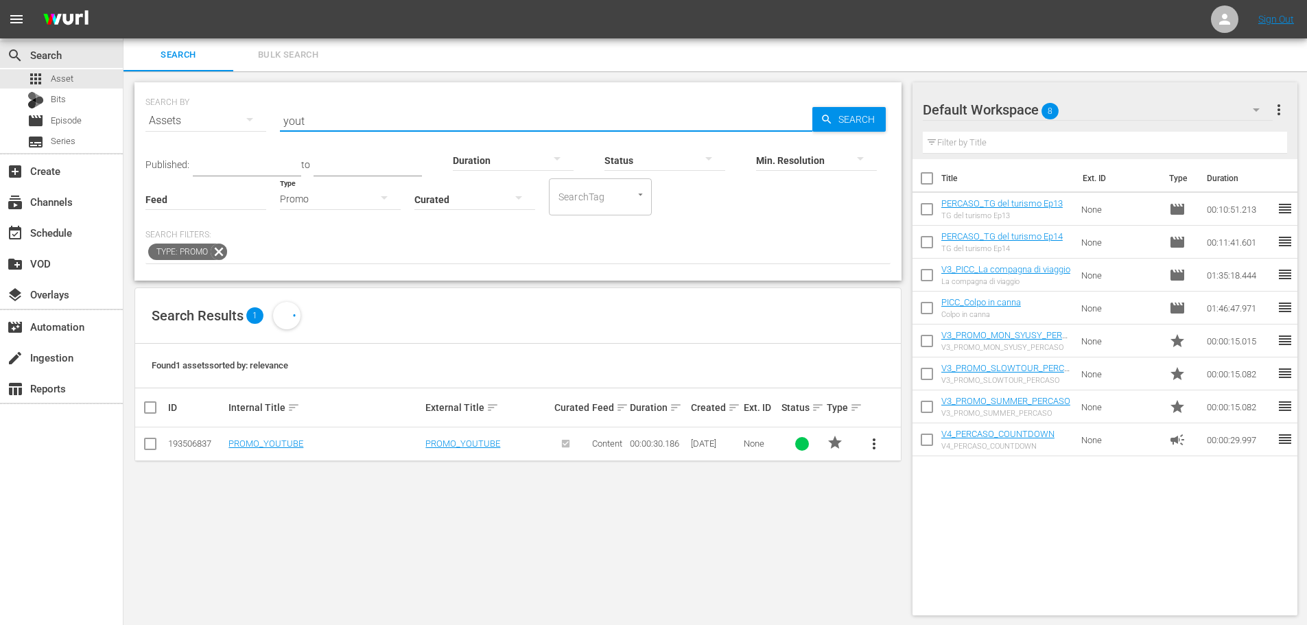
drag, startPoint x: 343, startPoint y: 126, endPoint x: 177, endPoint y: 149, distance: 167.7
click at [177, 149] on div "SEARCH BY Search By Assets Search ID, Title, Description, Keywords, or Category…" at bounding box center [518, 181] width 767 height 198
type input "boudi"
click at [872, 447] on span "more_vert" at bounding box center [874, 444] width 16 height 16
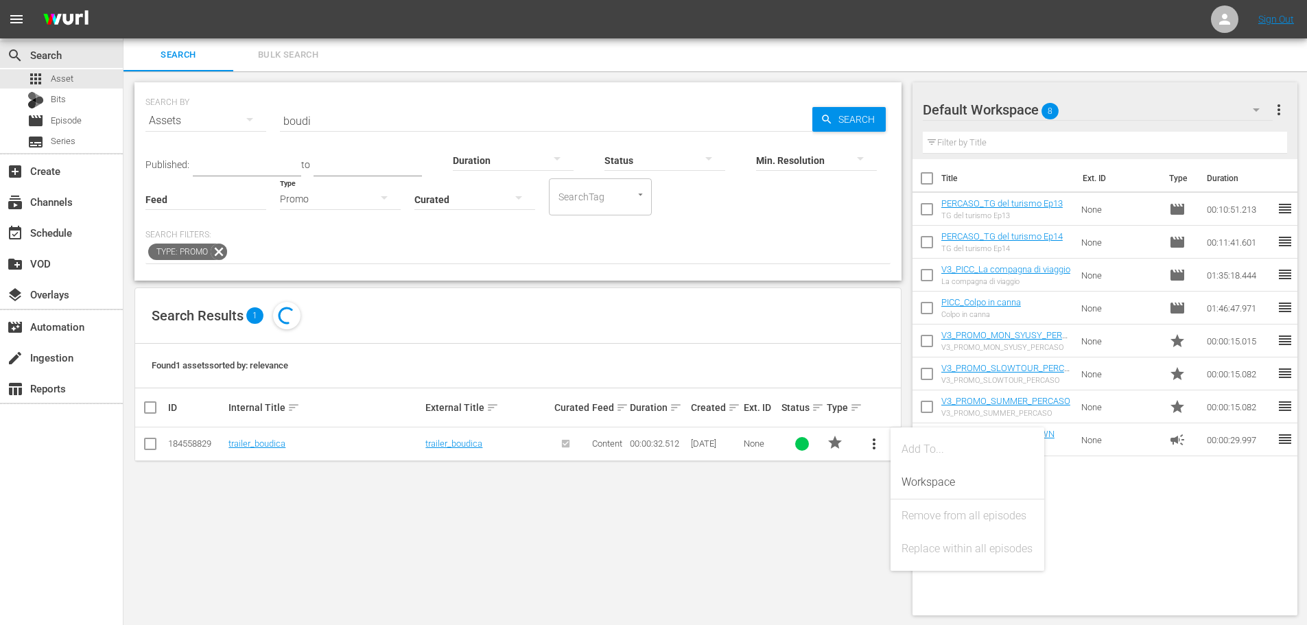
click at [836, 377] on div "Found 1 assets sorted by: relevance" at bounding box center [518, 366] width 766 height 45
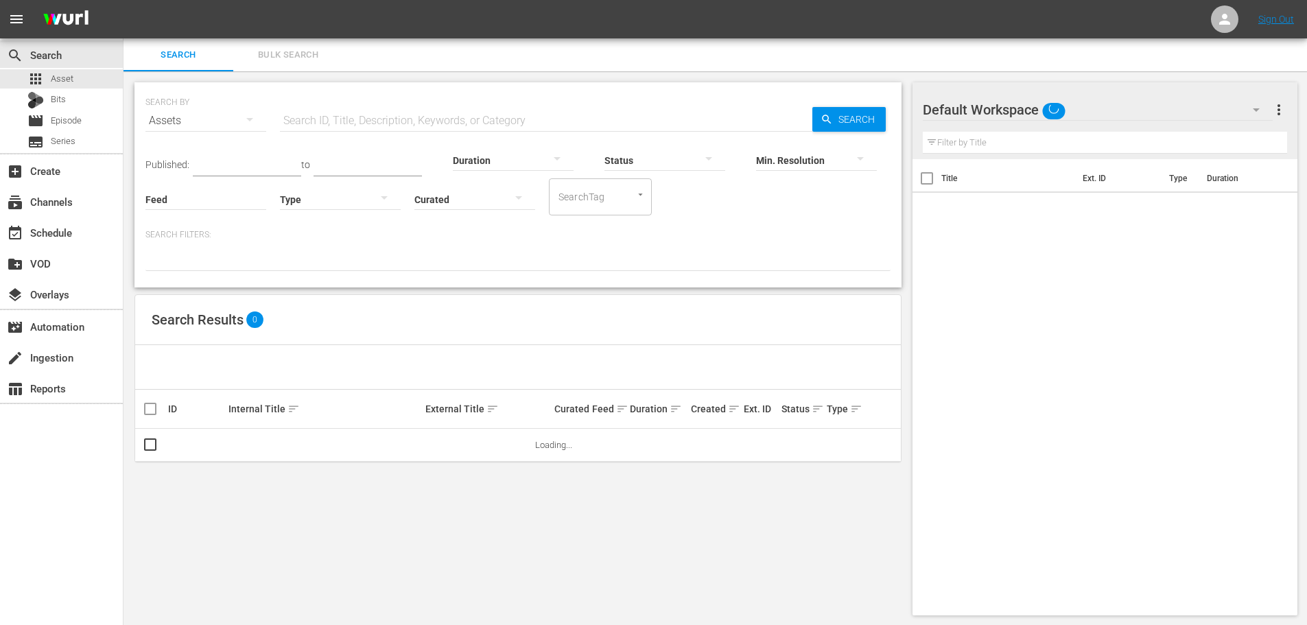
click at [355, 125] on input "text" at bounding box center [546, 120] width 533 height 33
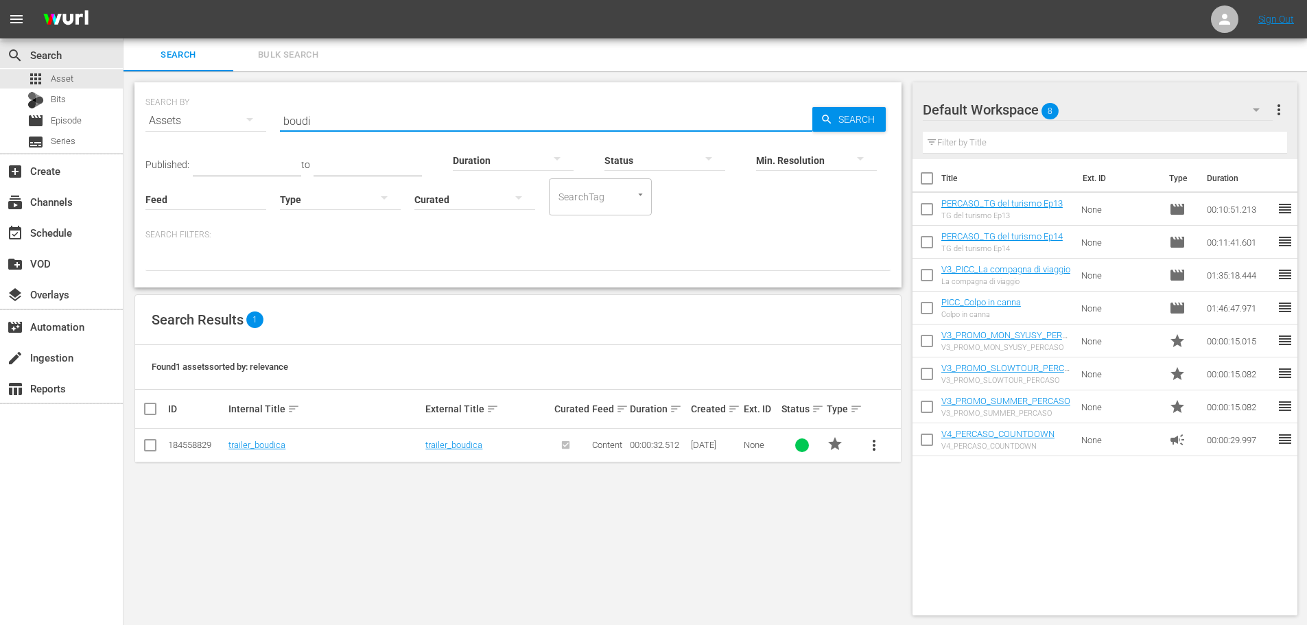
type input "boudi"
click at [877, 449] on span "more_vert" at bounding box center [874, 445] width 16 height 16
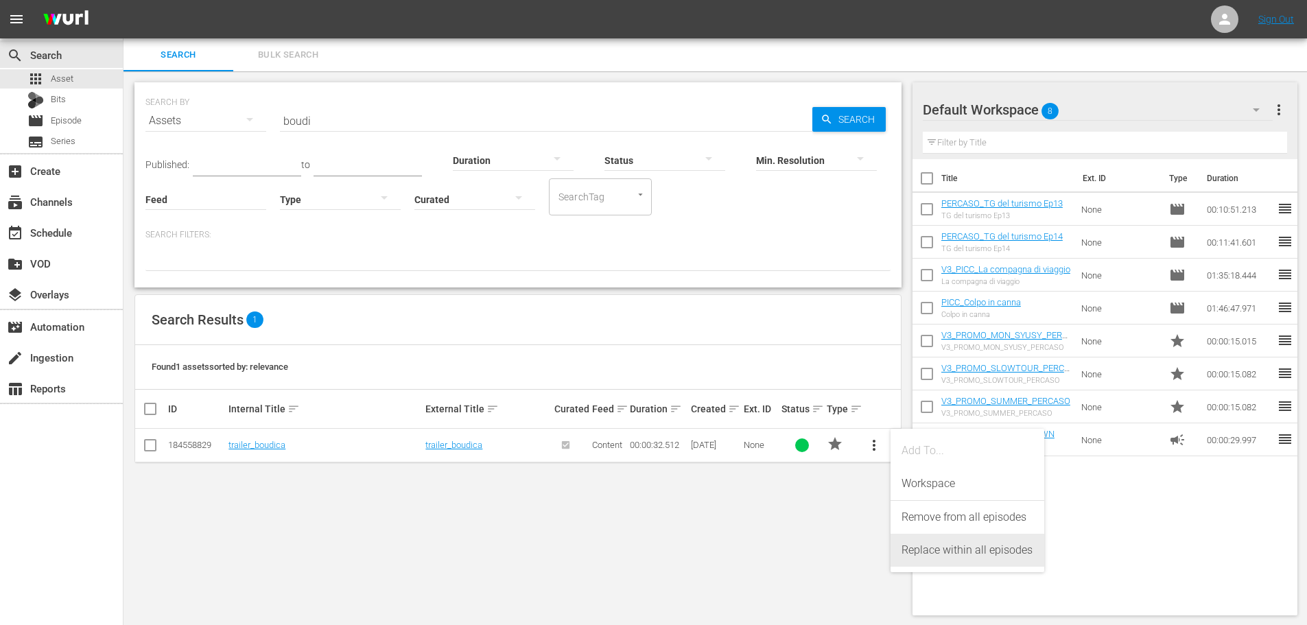
click at [956, 557] on div "Replace within all episodes" at bounding box center [968, 550] width 132 height 33
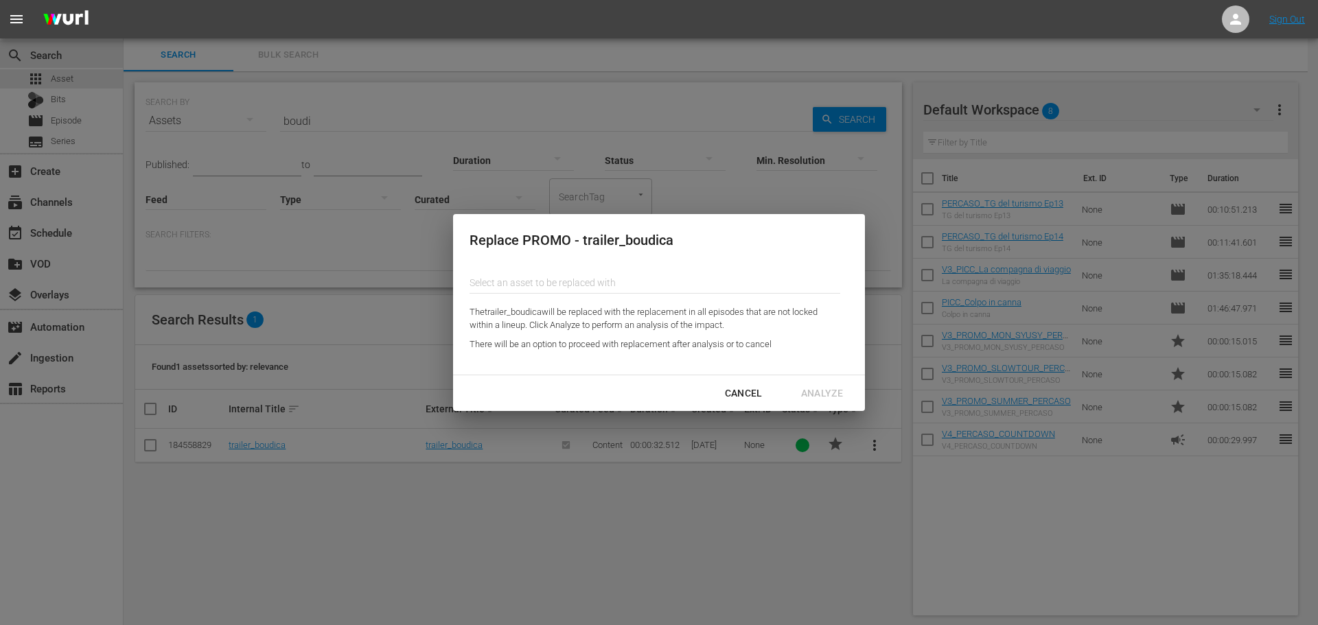
click at [607, 283] on input "text" at bounding box center [654, 282] width 371 height 33
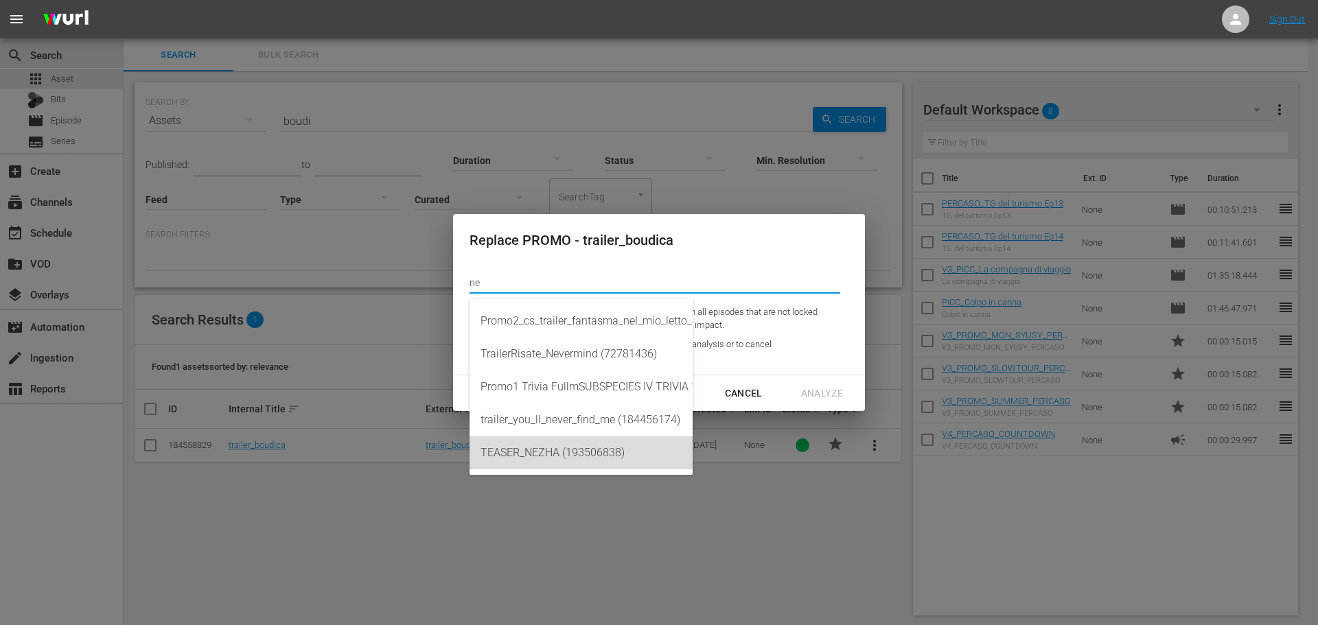
click at [651, 450] on div "TEASER_NEZHA (193506838)" at bounding box center [580, 453] width 201 height 33
type input "TEASER_NEZHA (193506838)"
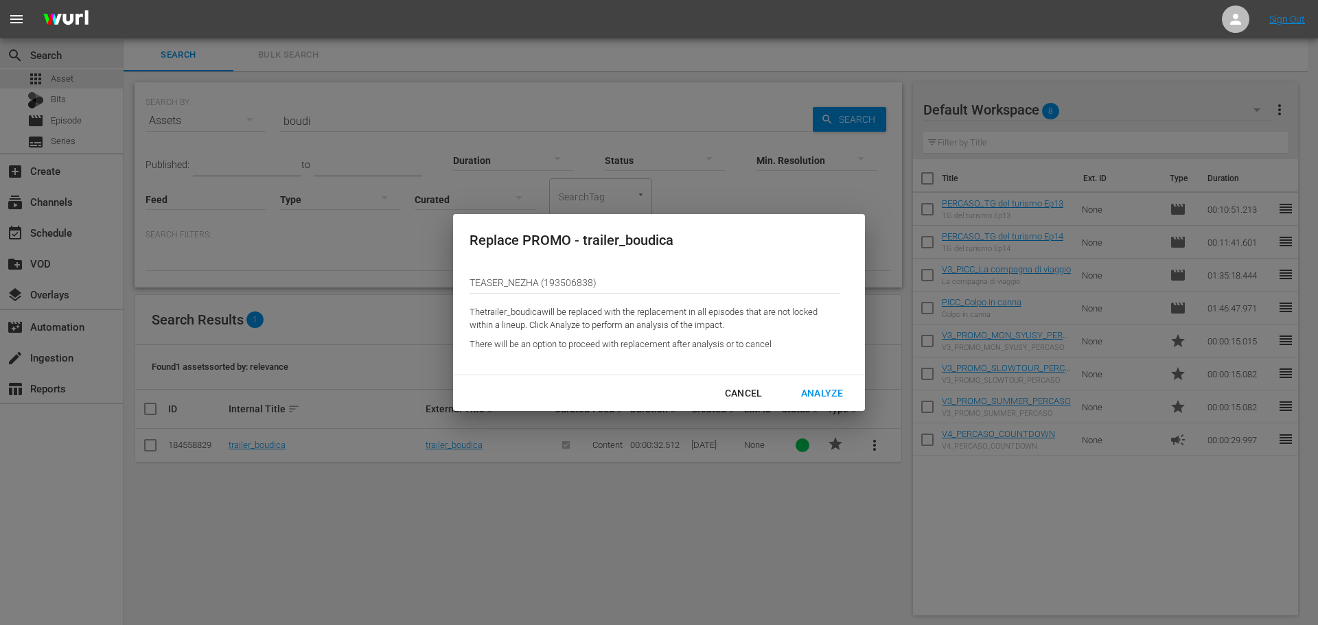
click at [841, 399] on div "Analyze" at bounding box center [822, 393] width 64 height 17
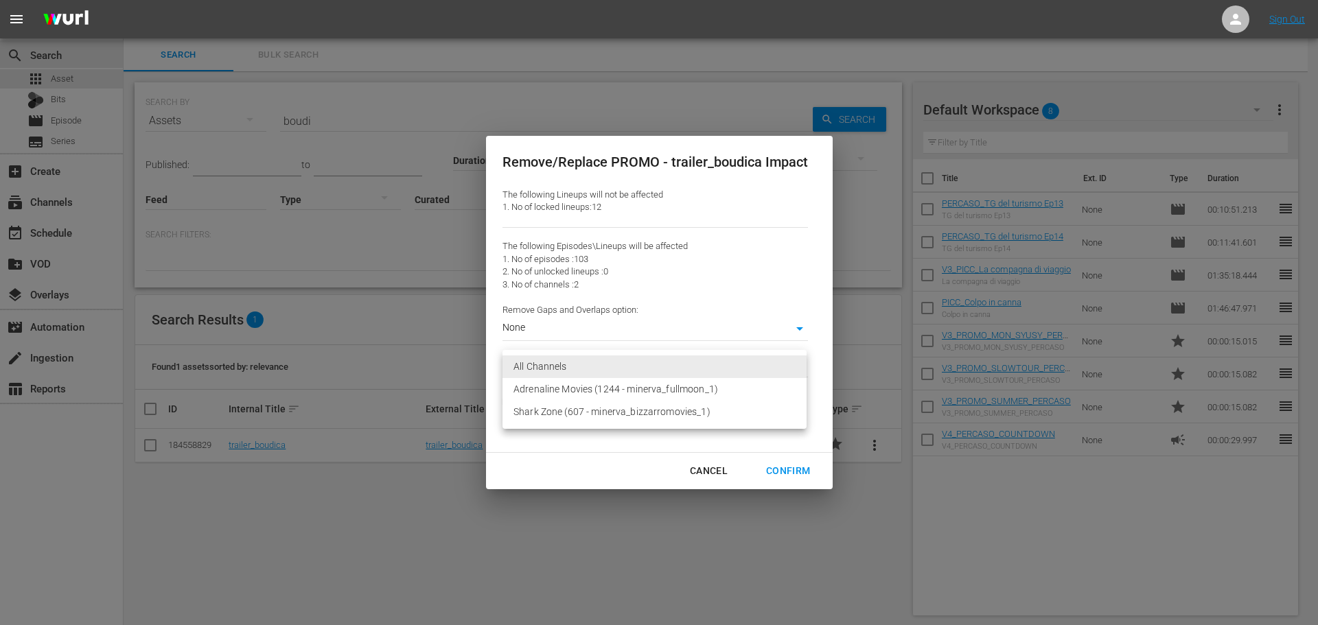
click at [562, 364] on body "menu Sign Out search Search apps Asset Bits movie Episode subtitles Series add_…" at bounding box center [659, 312] width 1318 height 625
click at [581, 333] on div at bounding box center [659, 312] width 1318 height 625
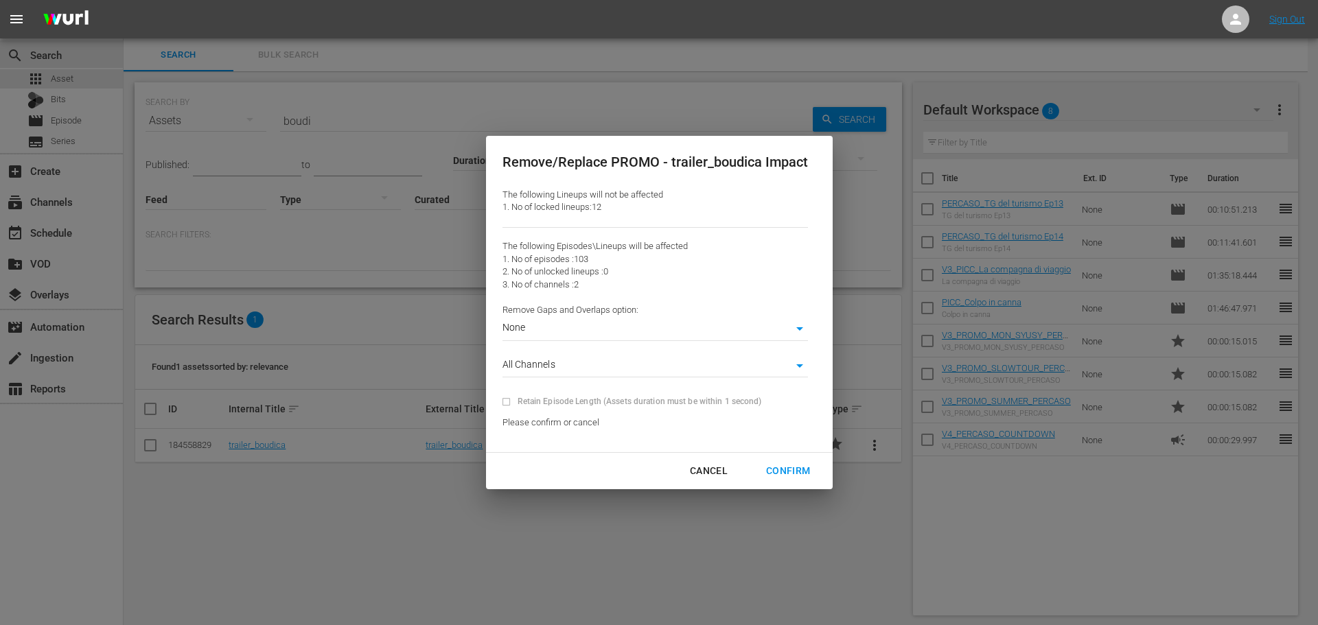
click at [581, 332] on body "menu Sign Out search Search apps Asset Bits movie Episode subtitles Series add_…" at bounding box center [659, 312] width 1318 height 625
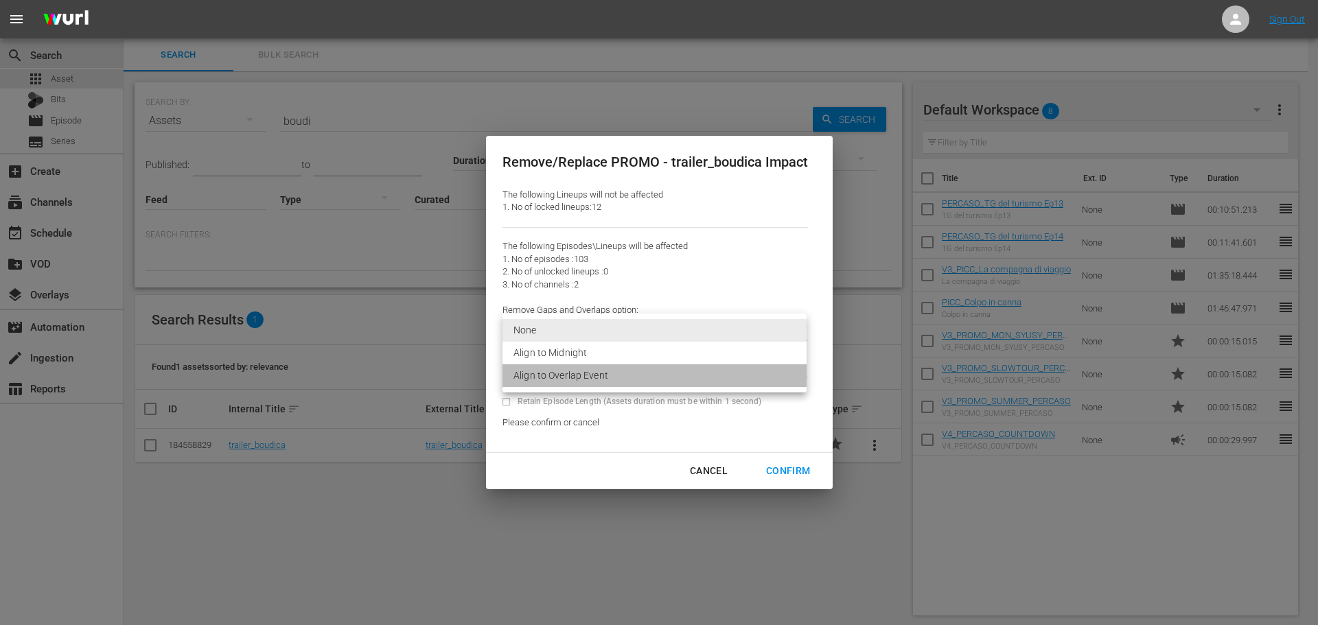
click at [588, 384] on li "Align to Overlap Event" at bounding box center [654, 375] width 304 height 23
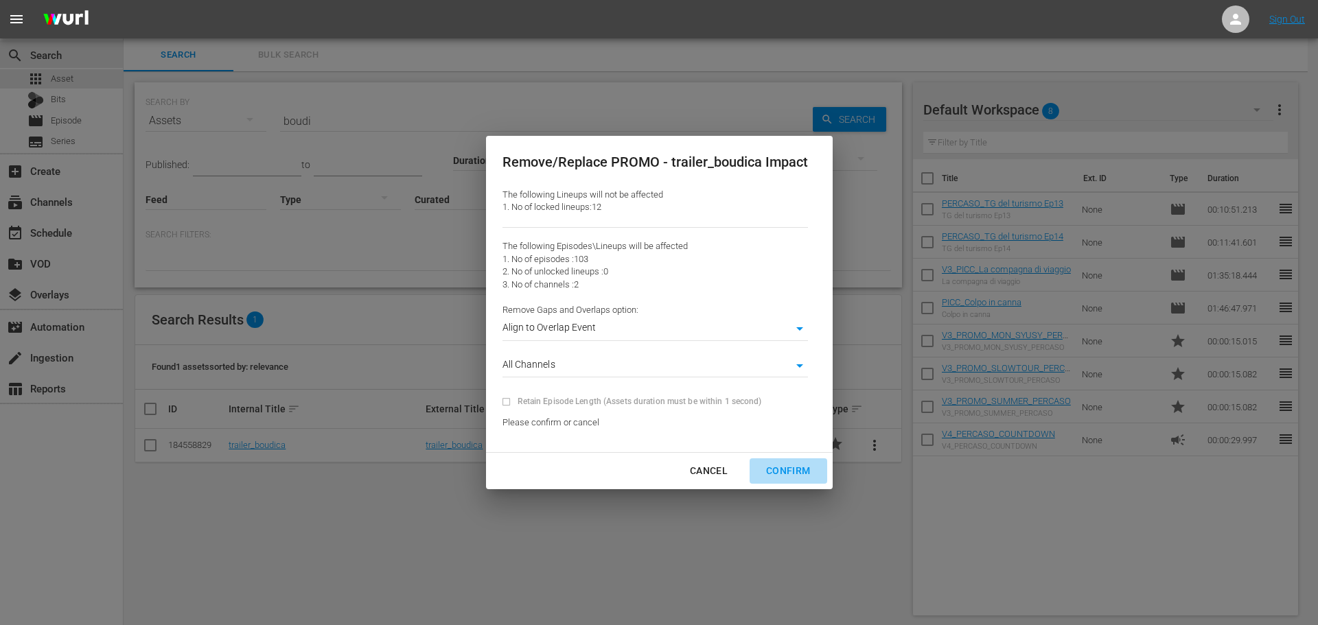
click at [805, 471] on div "Confirm" at bounding box center [788, 471] width 66 height 17
type input "0"
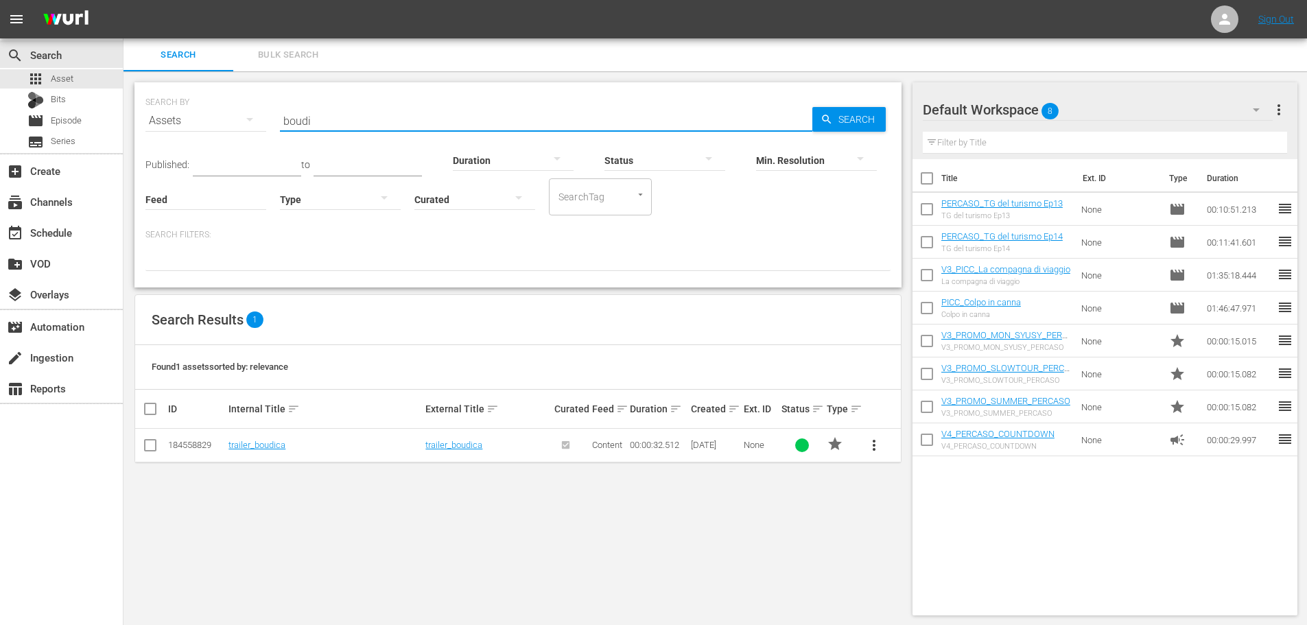
drag, startPoint x: 338, startPoint y: 123, endPoint x: 249, endPoint y: 133, distance: 89.1
click at [249, 133] on div "SEARCH BY Search By Assets Search ID, Title, Description, Keywords, or Category…" at bounding box center [518, 112] width 745 height 49
type input "censor"
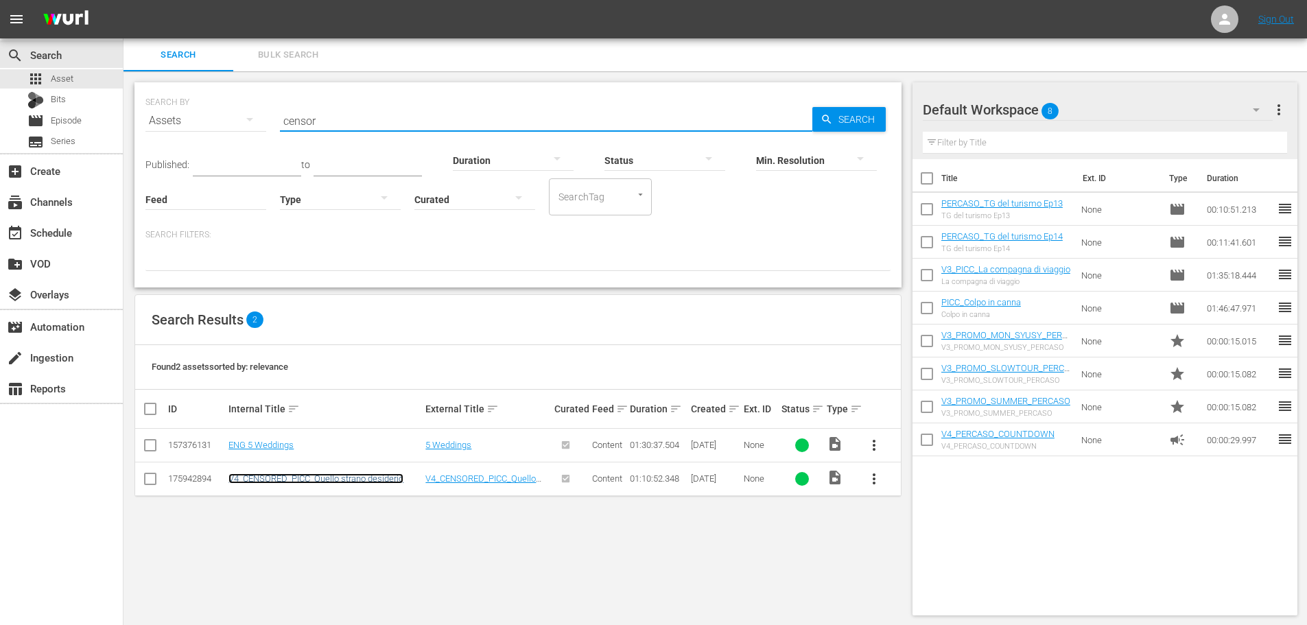
click at [393, 476] on link "V4_CENSORED_PICC_Quello strano desiderio" at bounding box center [316, 479] width 175 height 10
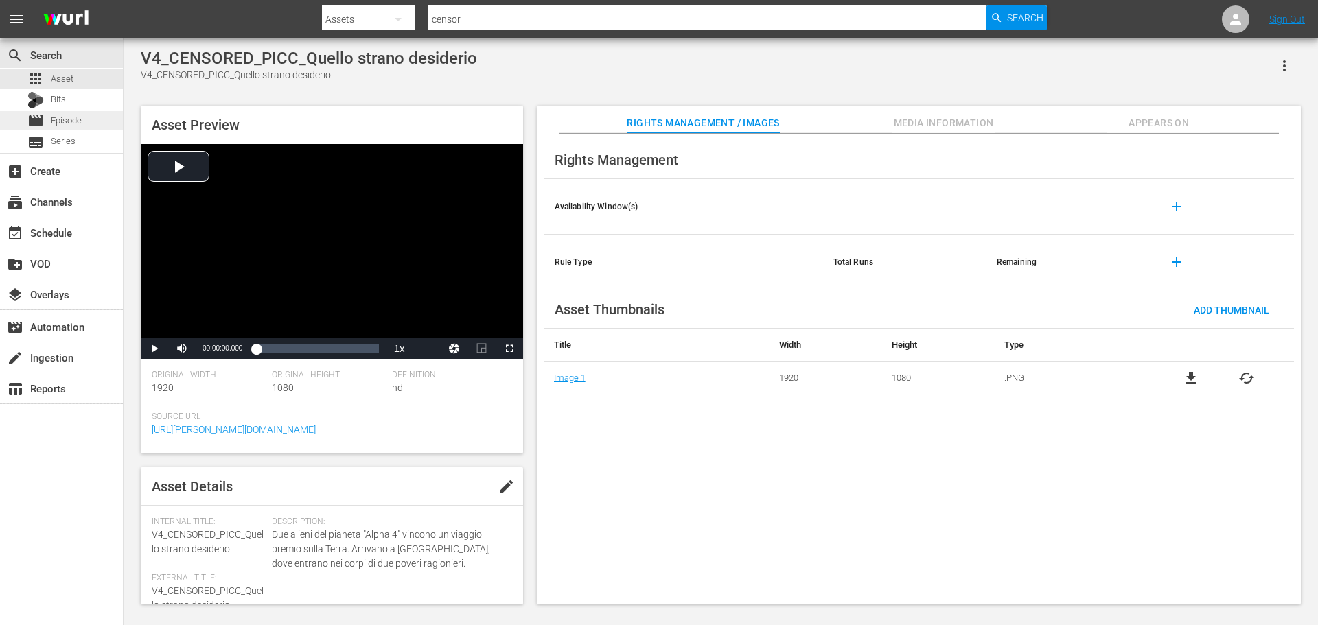
click at [100, 126] on div "movie Episode" at bounding box center [61, 120] width 123 height 19
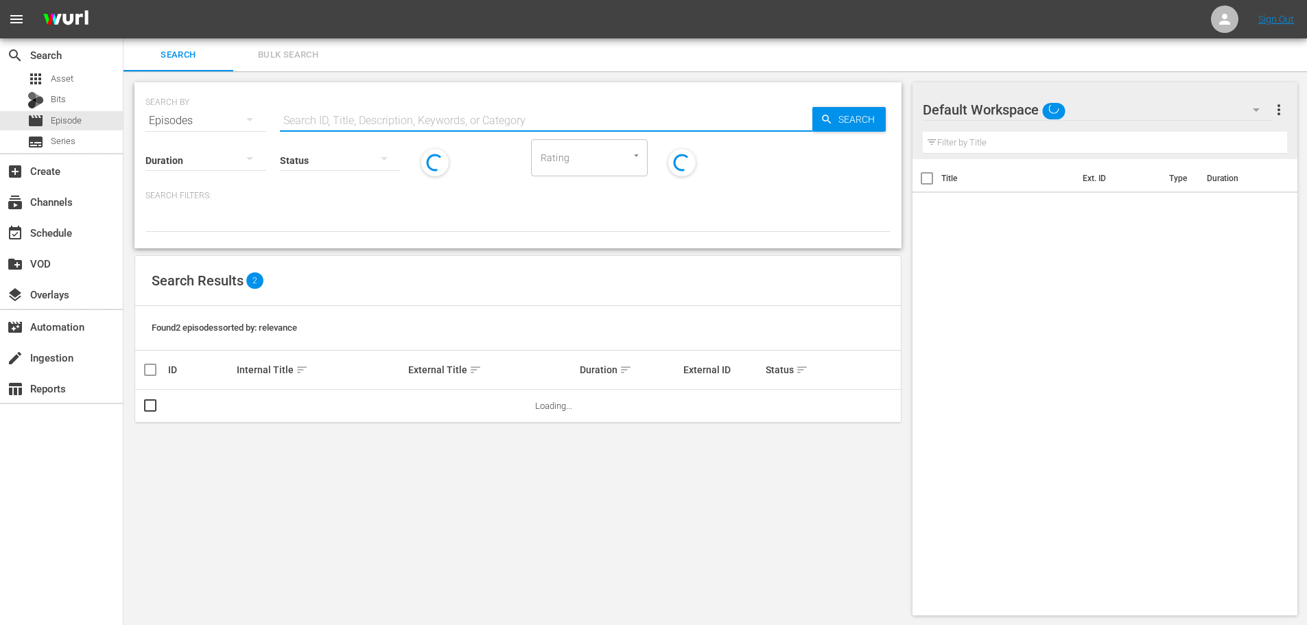
click at [324, 126] on input "text" at bounding box center [546, 120] width 533 height 33
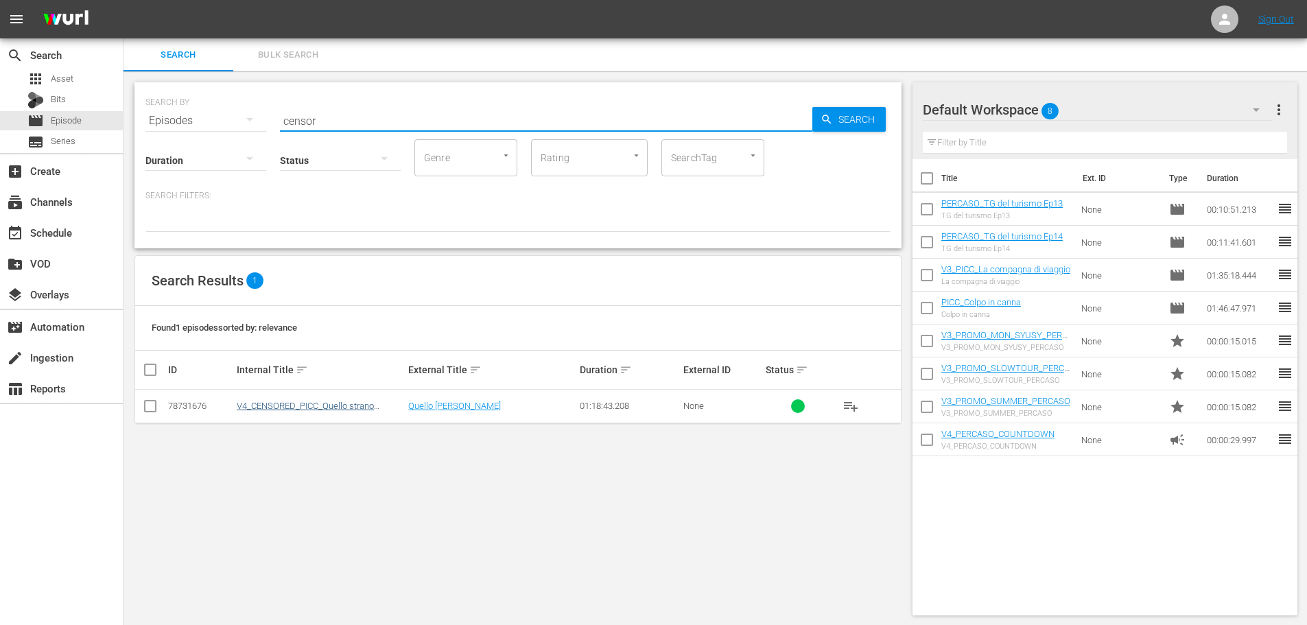
type input "censor"
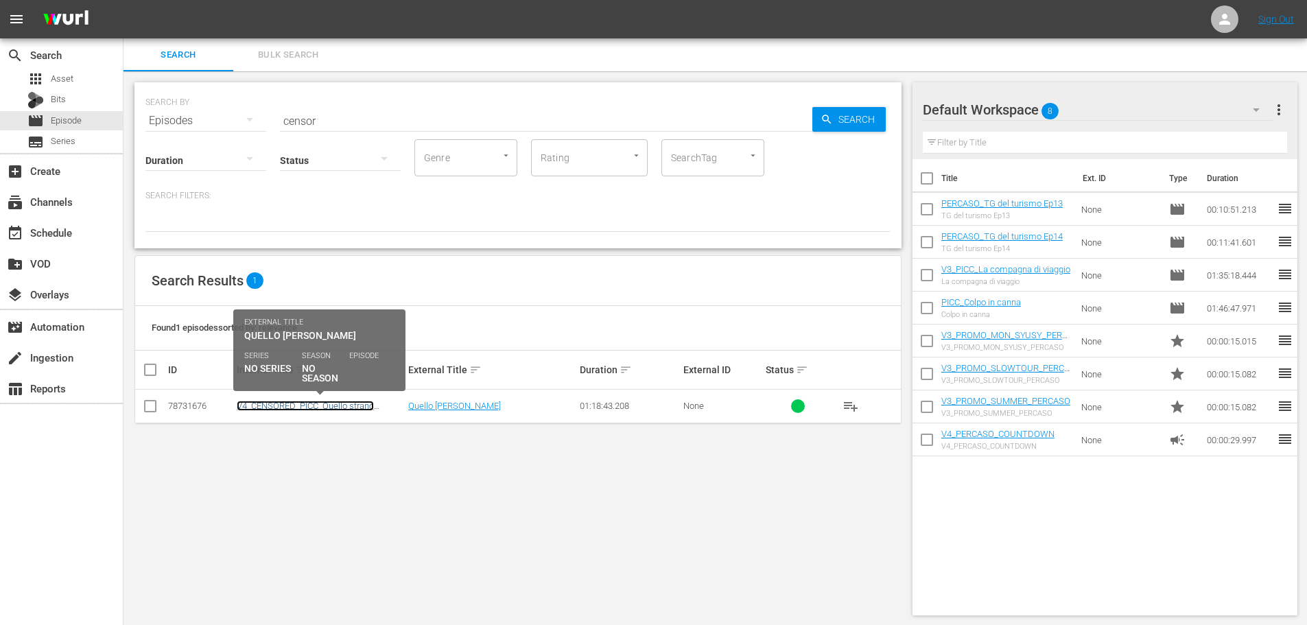
click at [343, 403] on link "V4_CENSORED_PICC_Quello strano desiderio" at bounding box center [305, 411] width 137 height 21
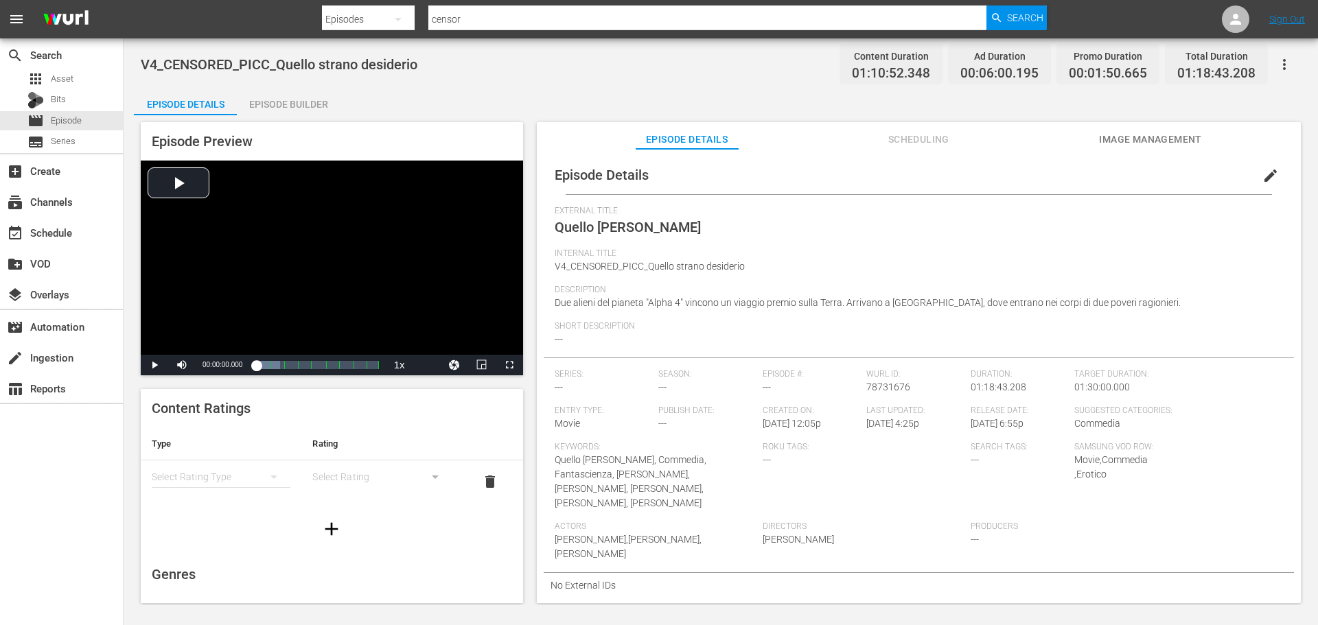
click at [1167, 148] on span "Image Management" at bounding box center [1150, 139] width 103 height 17
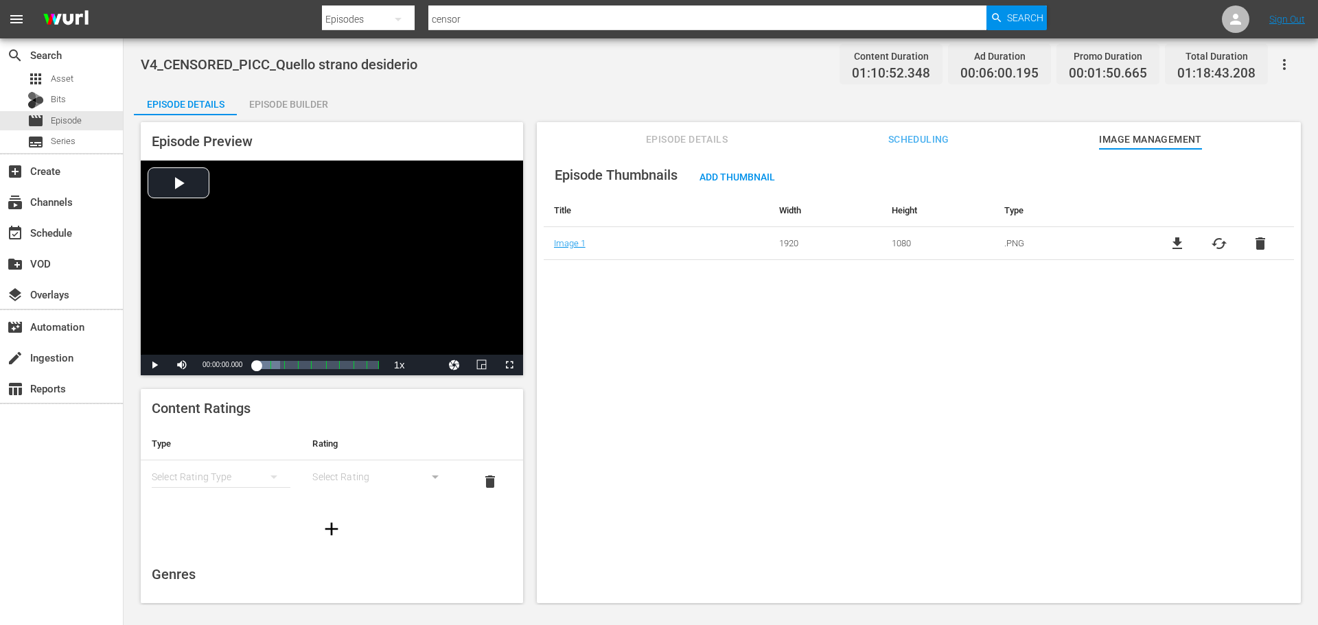
click at [929, 134] on span "Scheduling" at bounding box center [918, 139] width 103 height 17
